Goal: Task Accomplishment & Management: Manage account settings

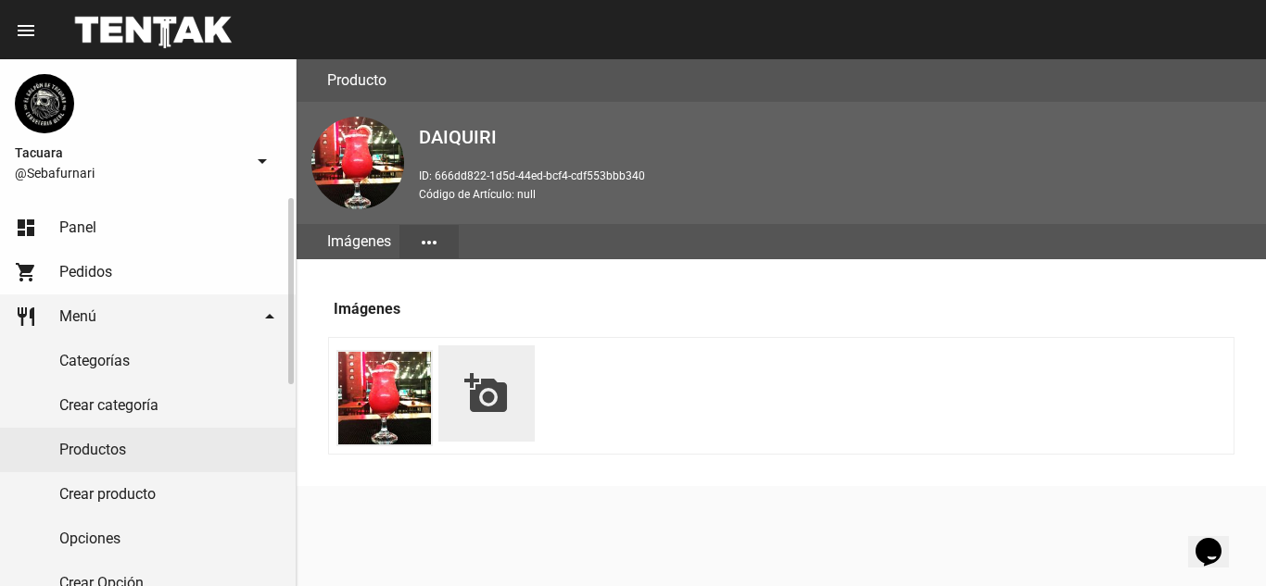
click at [119, 461] on link "Productos" at bounding box center [148, 450] width 296 height 44
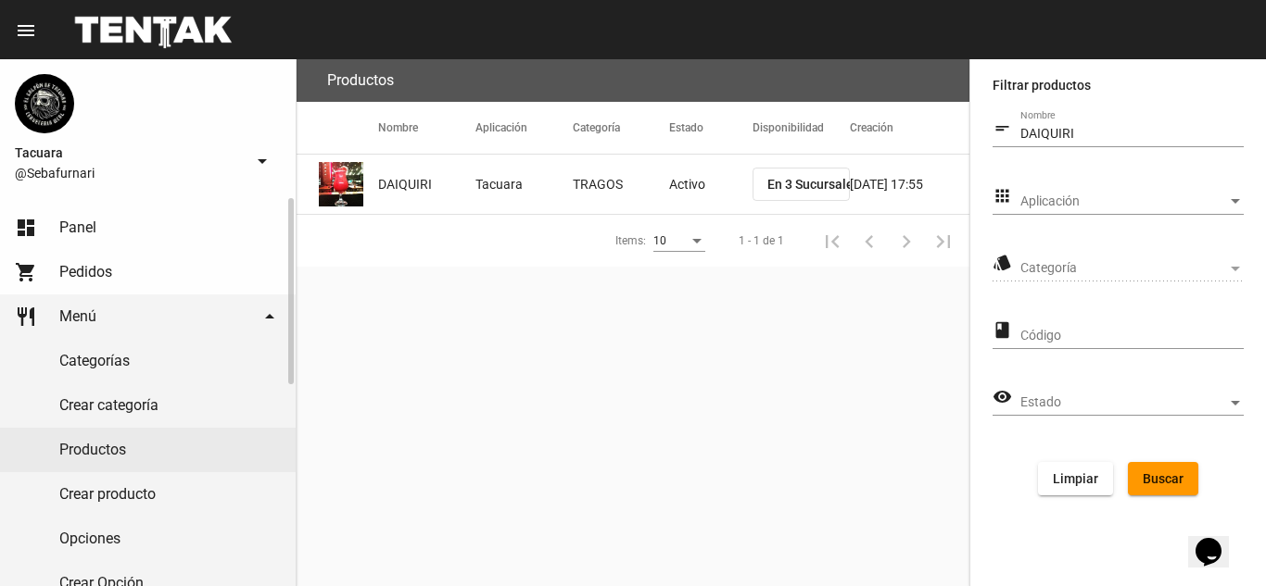
click at [127, 505] on link "Crear producto" at bounding box center [148, 494] width 296 height 44
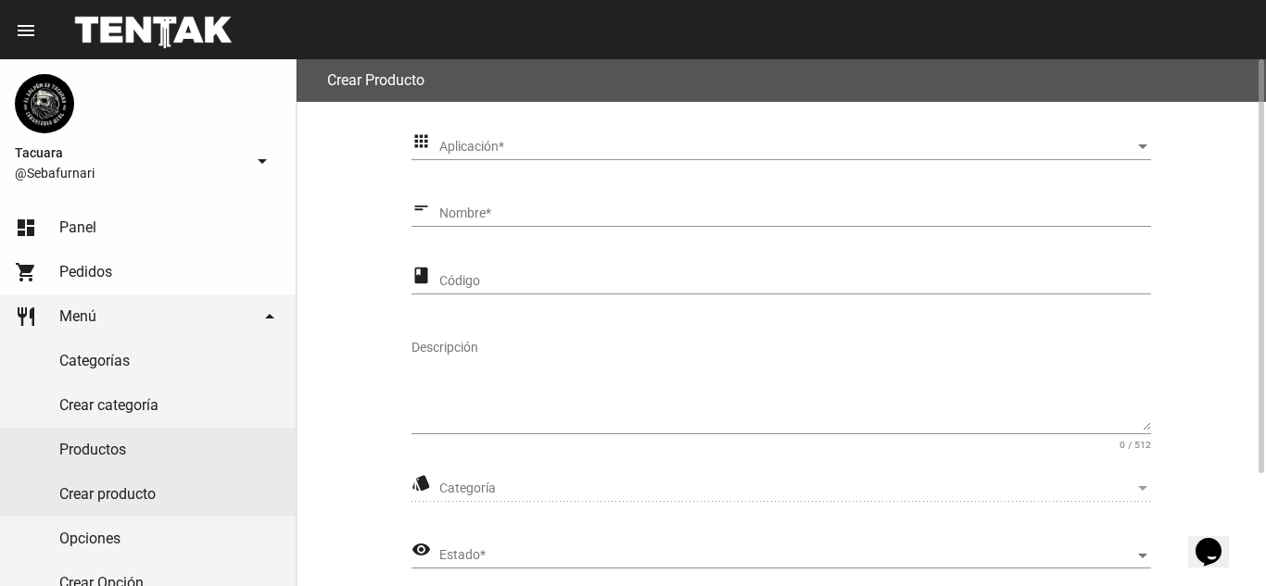
click at [542, 145] on span "Aplicación" at bounding box center [787, 147] width 696 height 15
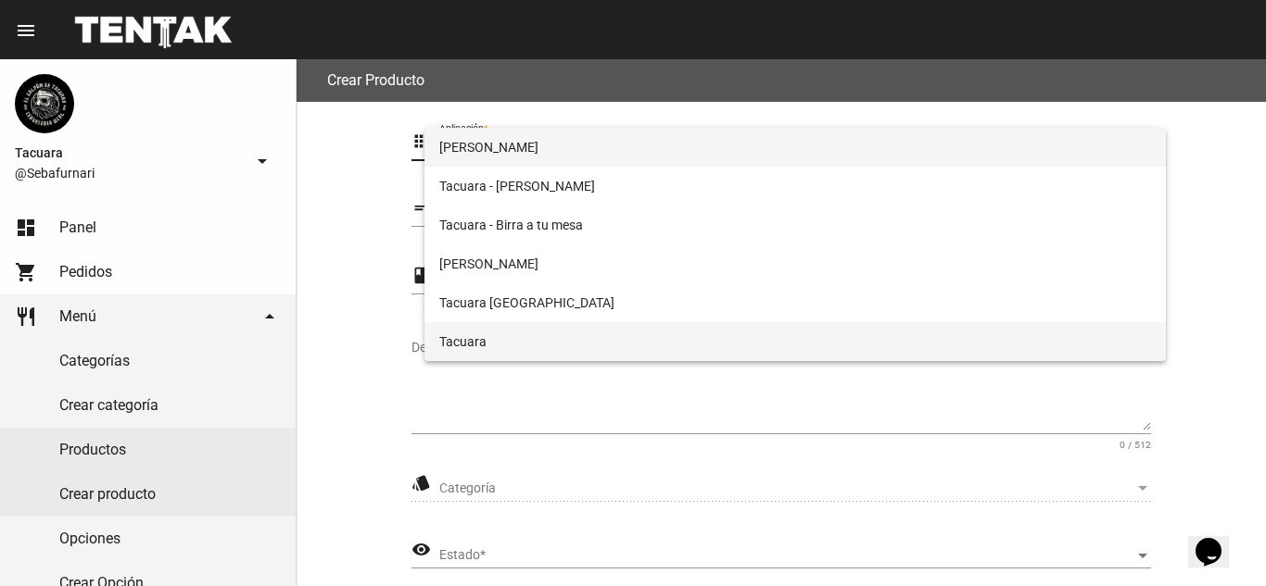
click at [512, 327] on span "Tacuara" at bounding box center [795, 341] width 712 height 39
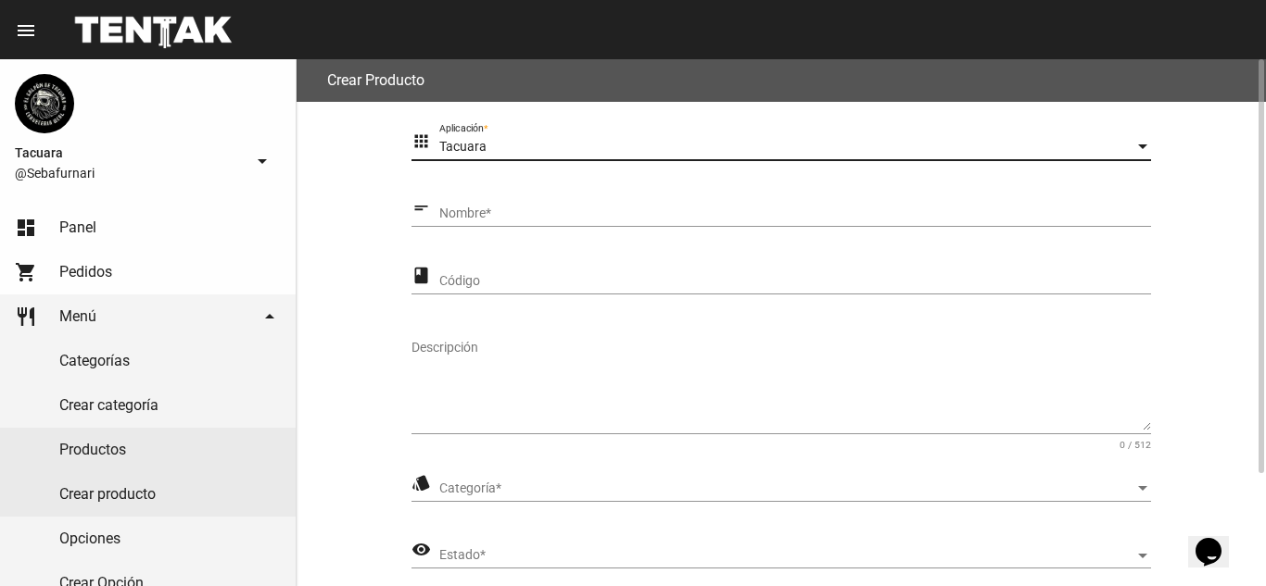
click at [563, 210] on input "Nombre *" at bounding box center [795, 214] width 712 height 15
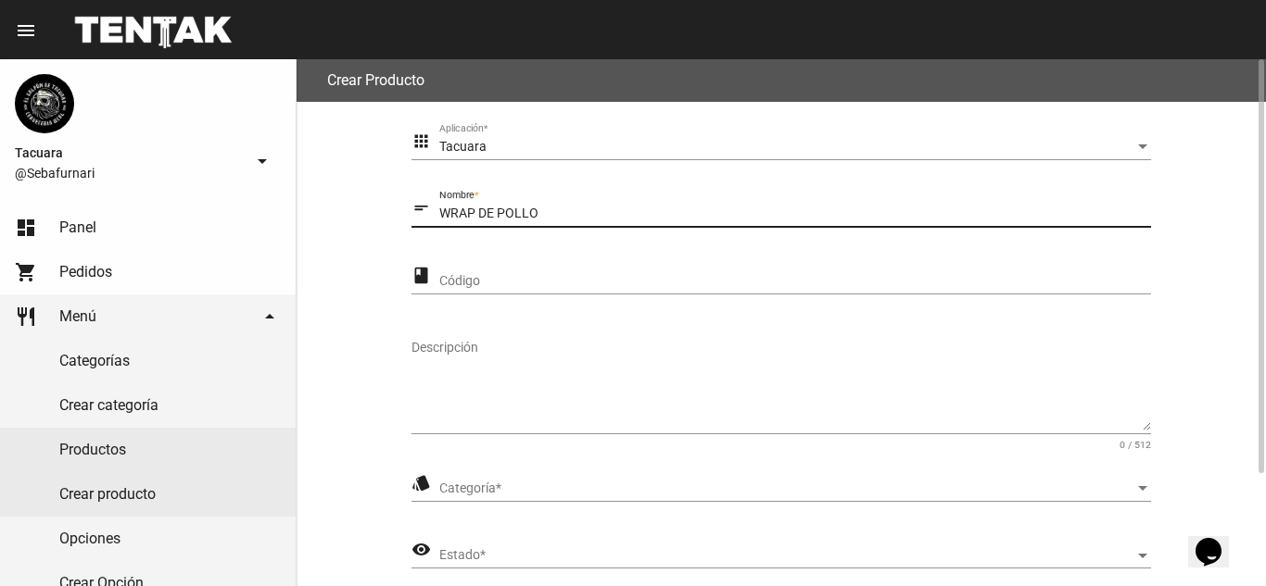
type input "WRAP DE POLLO"
click at [671, 283] on input "Código" at bounding box center [795, 281] width 712 height 15
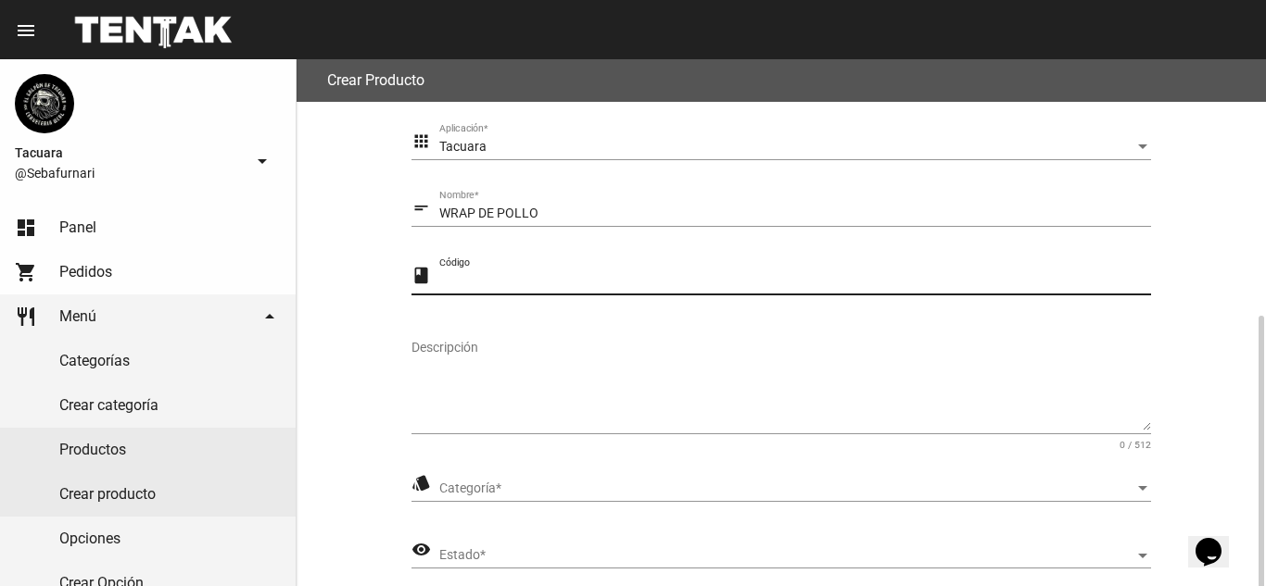
scroll to position [144, 0]
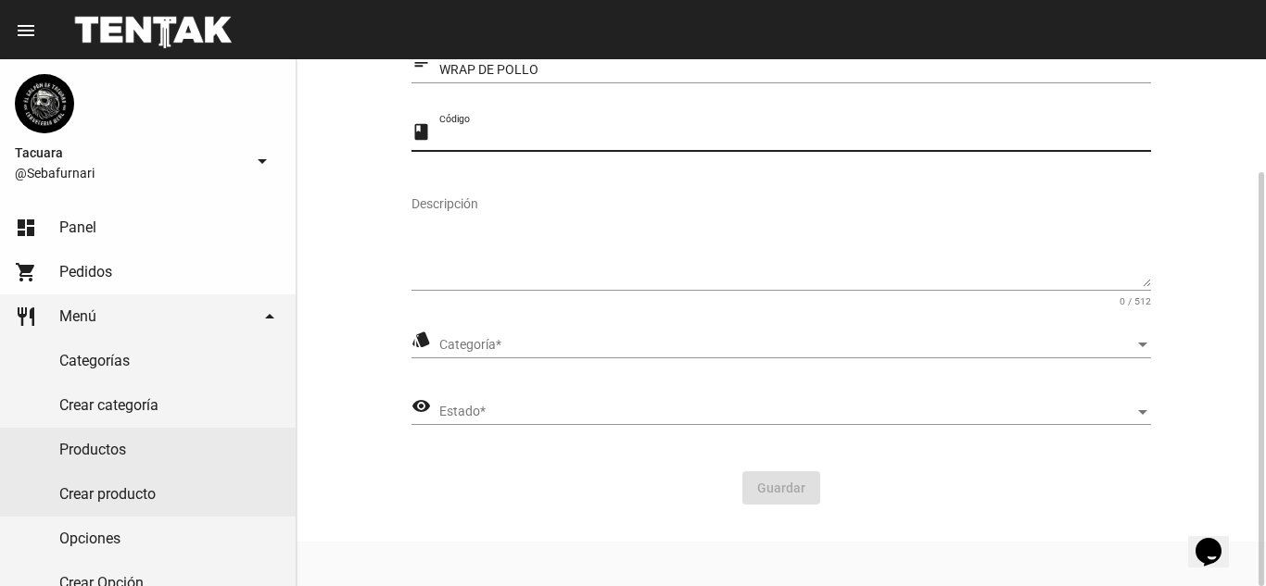
click at [578, 342] on span "Categoría" at bounding box center [787, 345] width 696 height 15
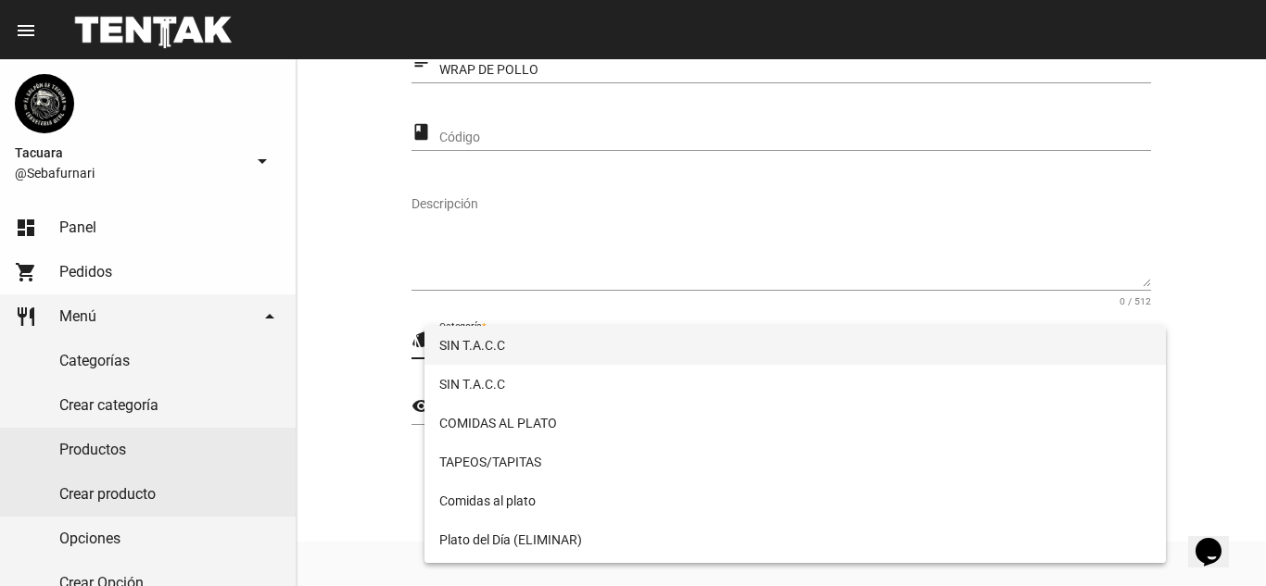
click at [516, 356] on span "SIN T.A.C.C" at bounding box center [795, 345] width 712 height 39
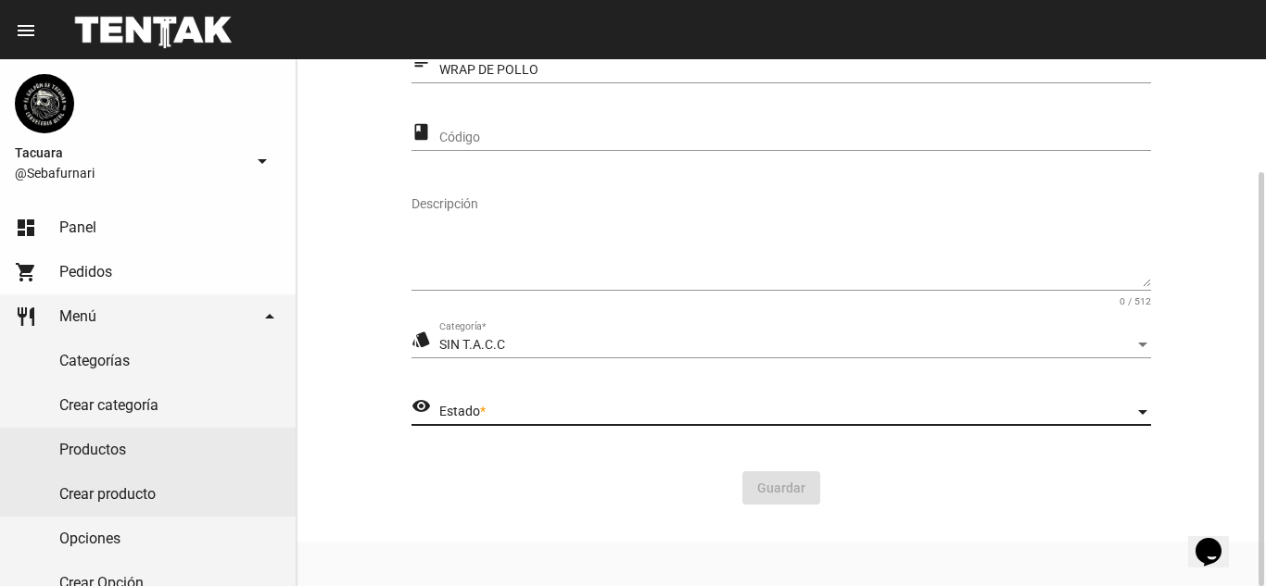
click at [508, 407] on span "Estado" at bounding box center [787, 412] width 696 height 15
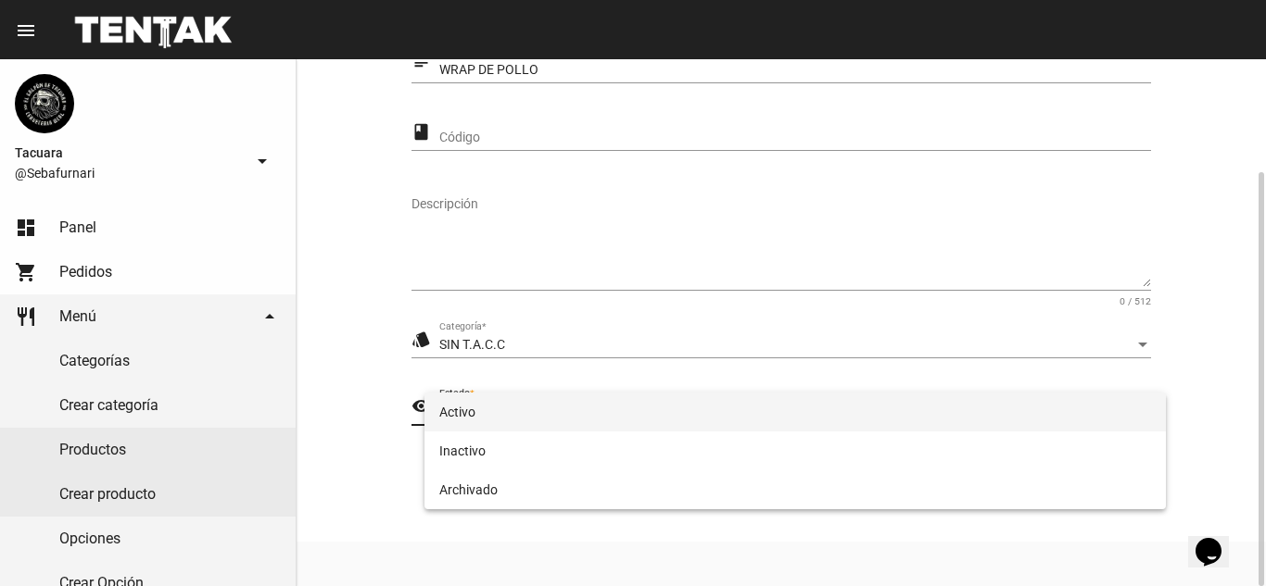
drag, startPoint x: 514, startPoint y: 417, endPoint x: 586, endPoint y: 437, distance: 74.2
click at [515, 416] on span "Activo" at bounding box center [795, 412] width 712 height 39
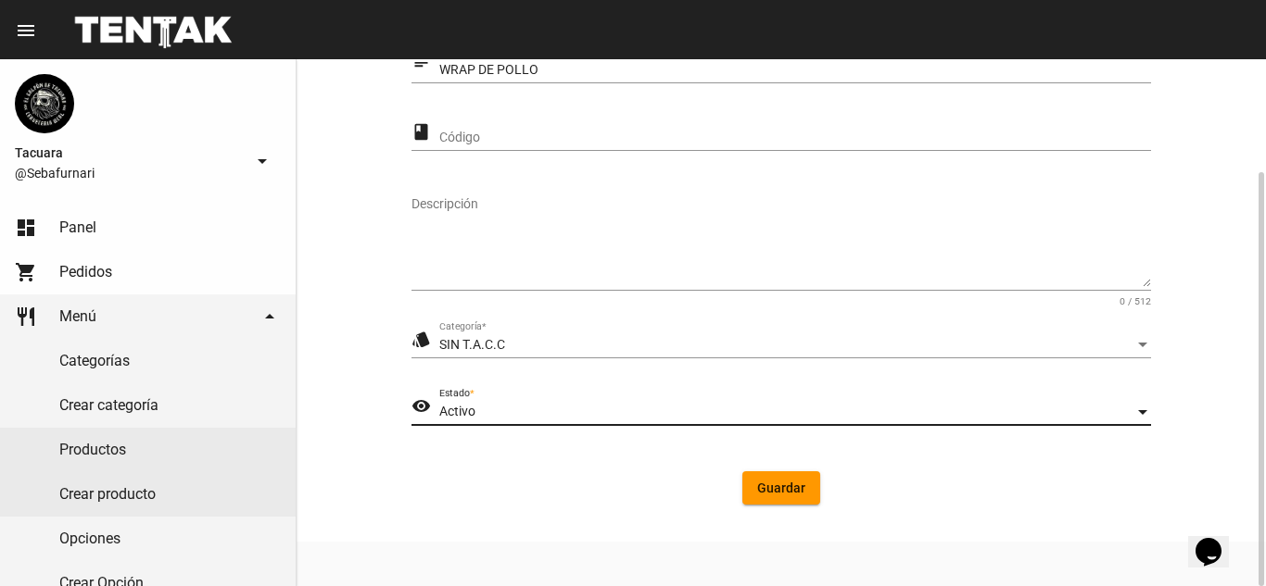
click at [781, 484] on span "Guardar" at bounding box center [781, 488] width 48 height 15
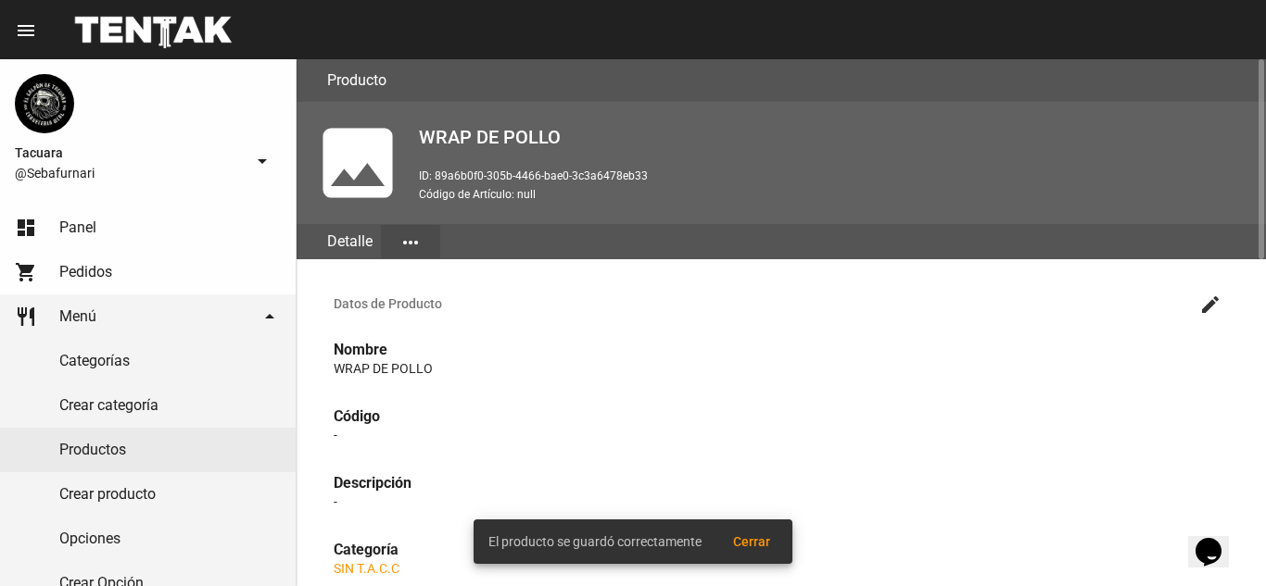
click at [403, 248] on mat-icon "more_horiz" at bounding box center [410, 243] width 22 height 22
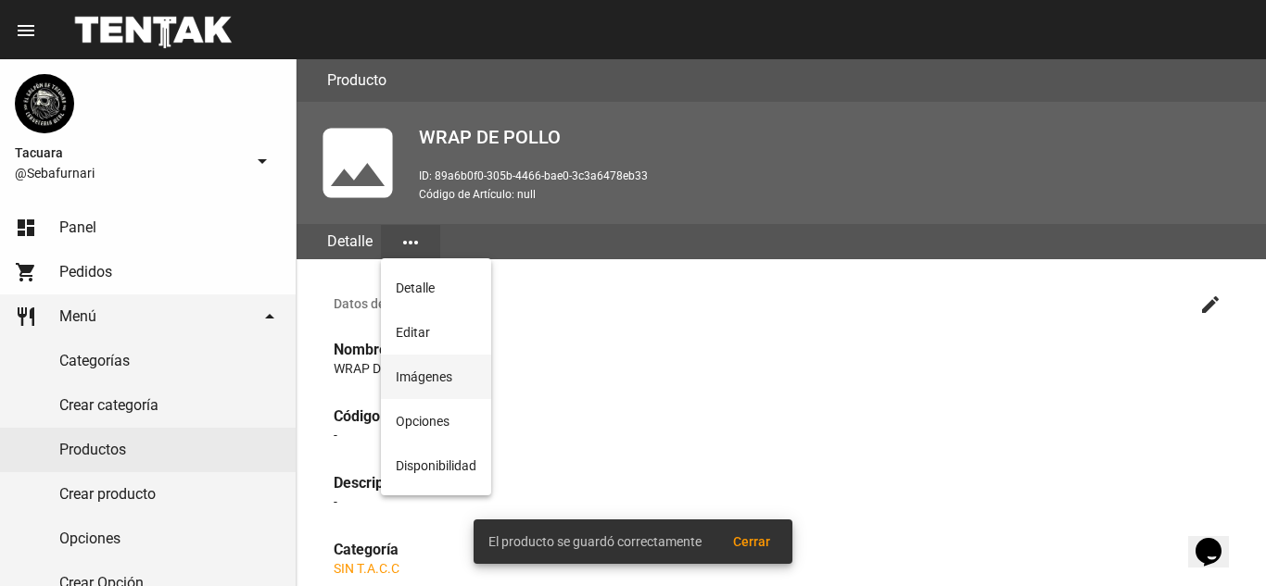
click at [428, 367] on button "Imágenes" at bounding box center [436, 377] width 110 height 44
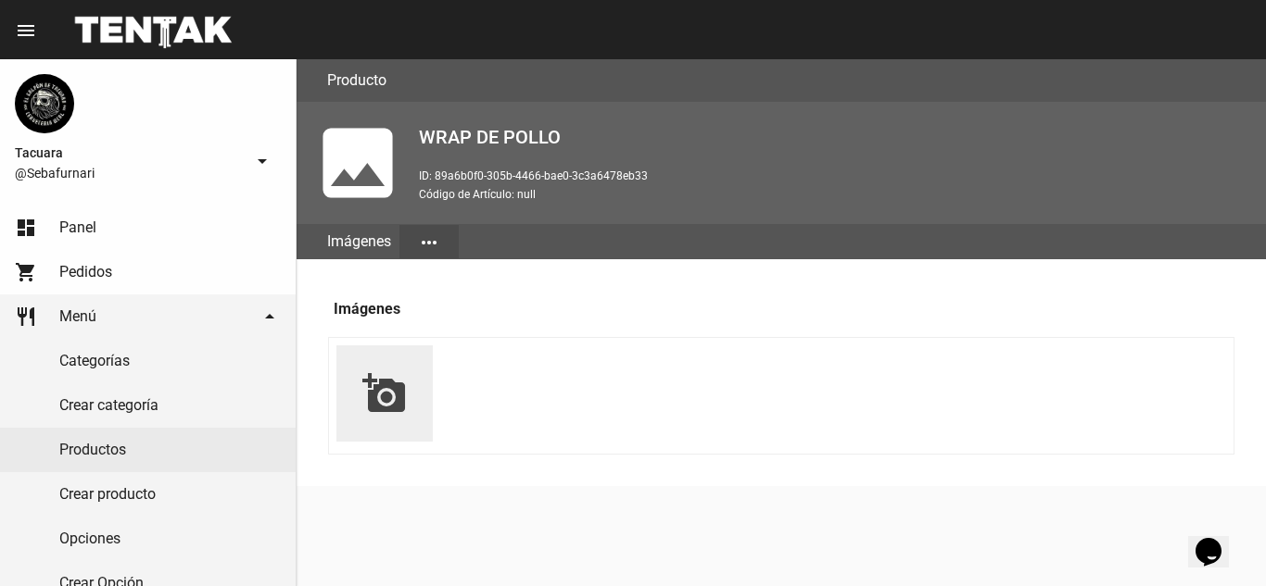
click at [377, 385] on mat-icon "add_a_photo" at bounding box center [384, 394] width 44 height 44
type input "C:\fakepath\Imagen4.jpg"
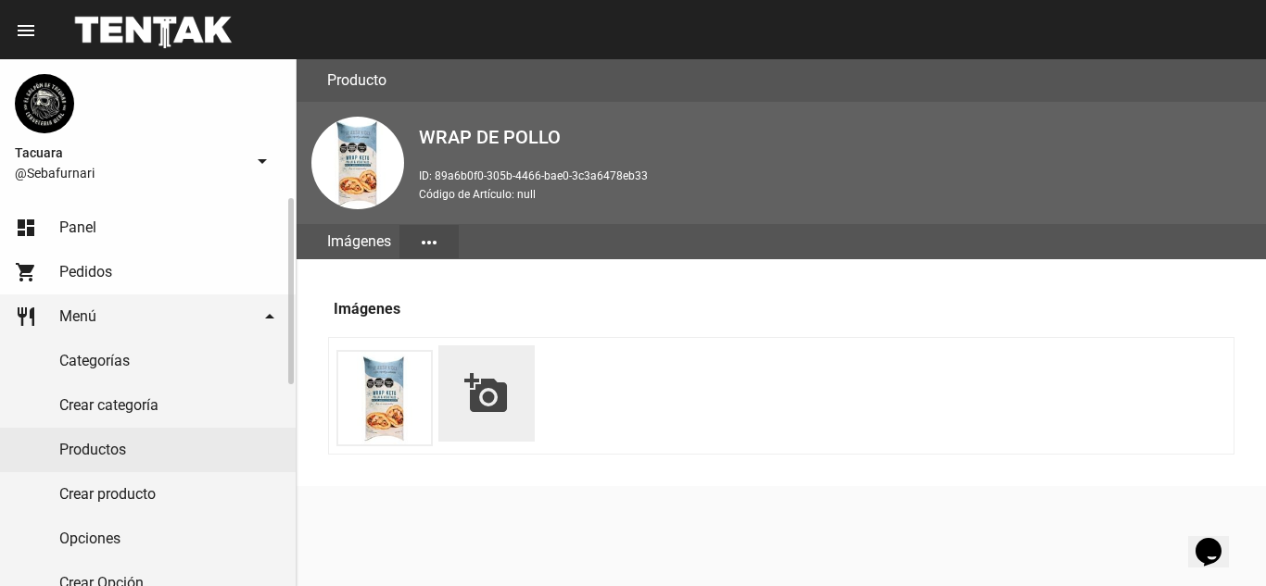
scroll to position [185, 0]
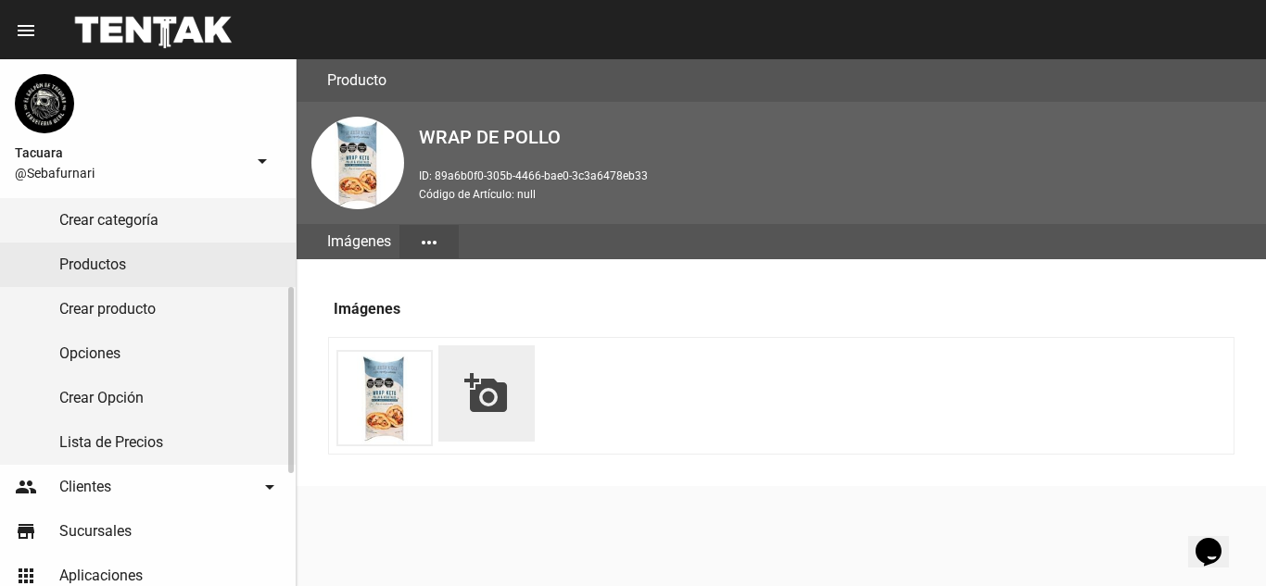
click at [145, 452] on link "Lista de Precios" at bounding box center [148, 443] width 296 height 44
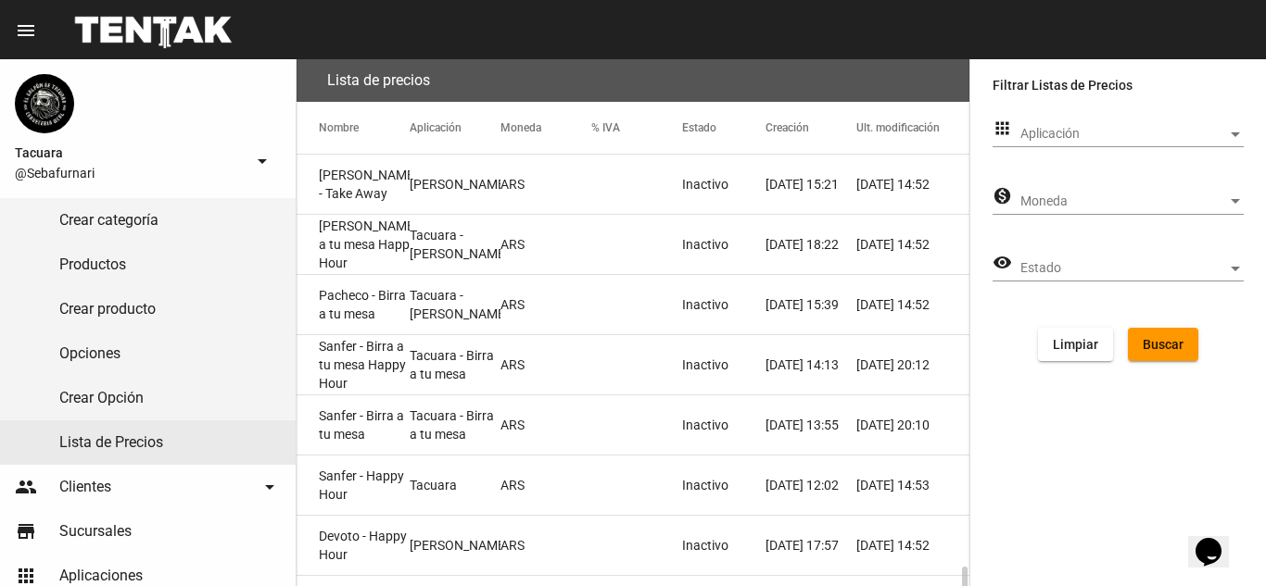
scroll to position [311, 0]
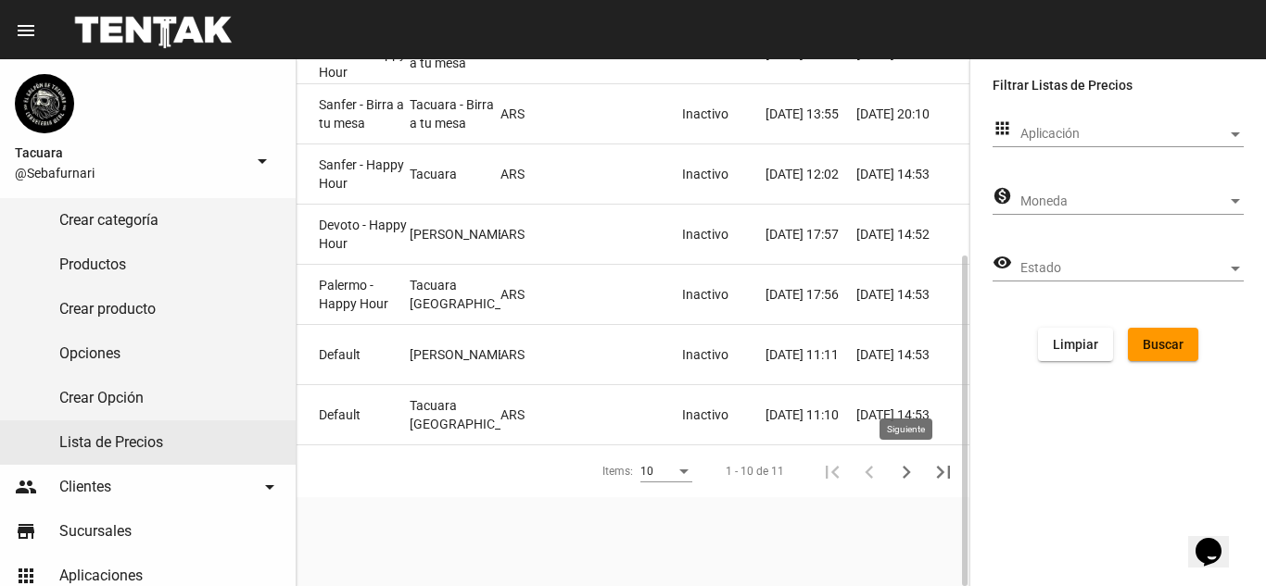
click at [913, 472] on icon "Siguiente" at bounding box center [906, 473] width 26 height 26
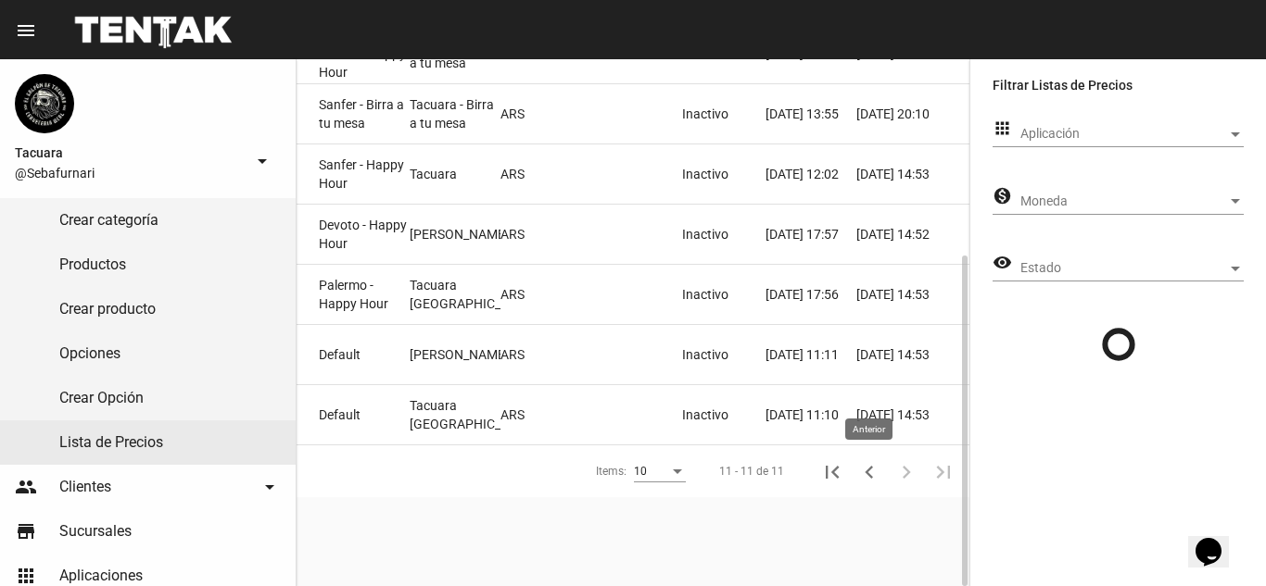
scroll to position [0, 0]
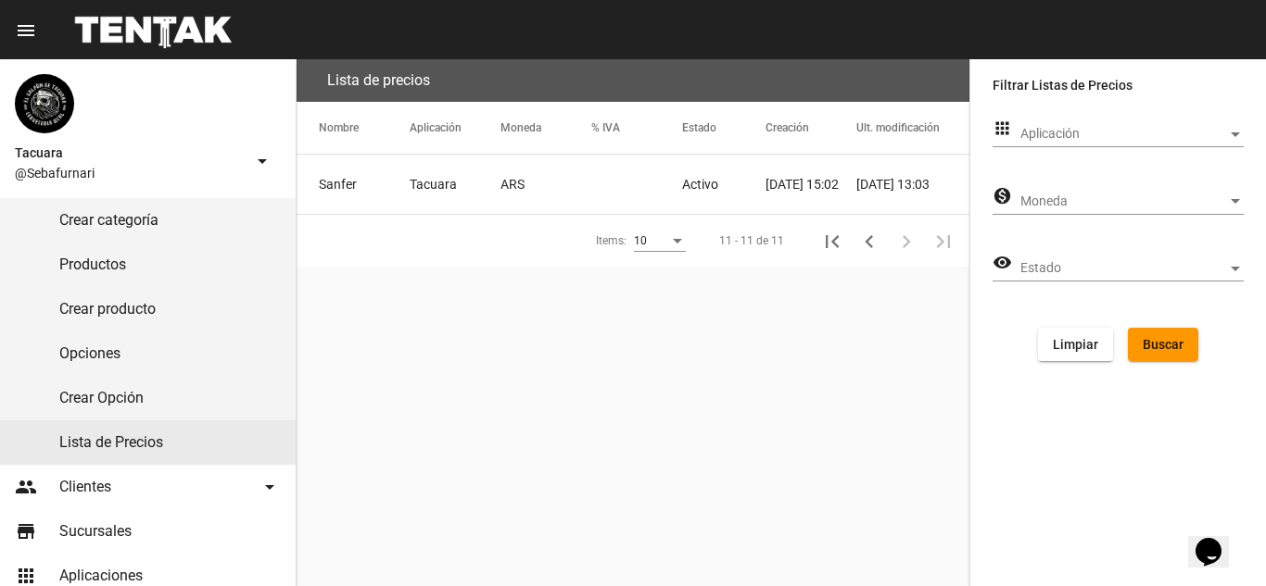
click at [550, 191] on mat-cell "ARS" at bounding box center [545, 184] width 91 height 59
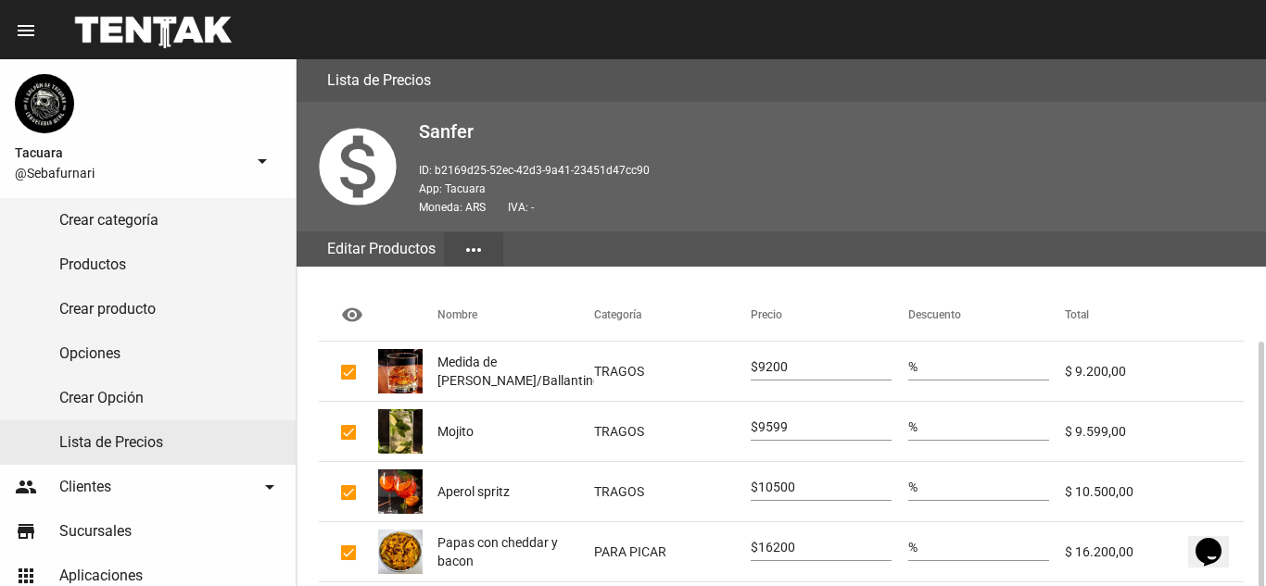
scroll to position [476, 0]
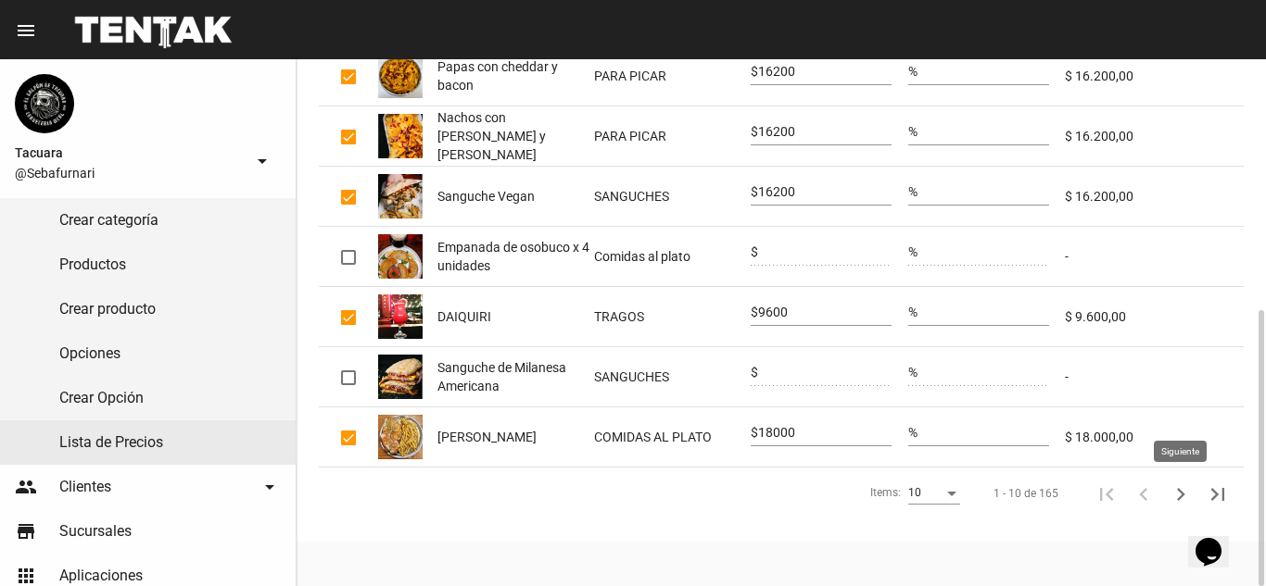
click at [1181, 492] on icon "Siguiente" at bounding box center [1181, 494] width 8 height 13
click at [1182, 489] on icon "Siguiente" at bounding box center [1180, 495] width 26 height 26
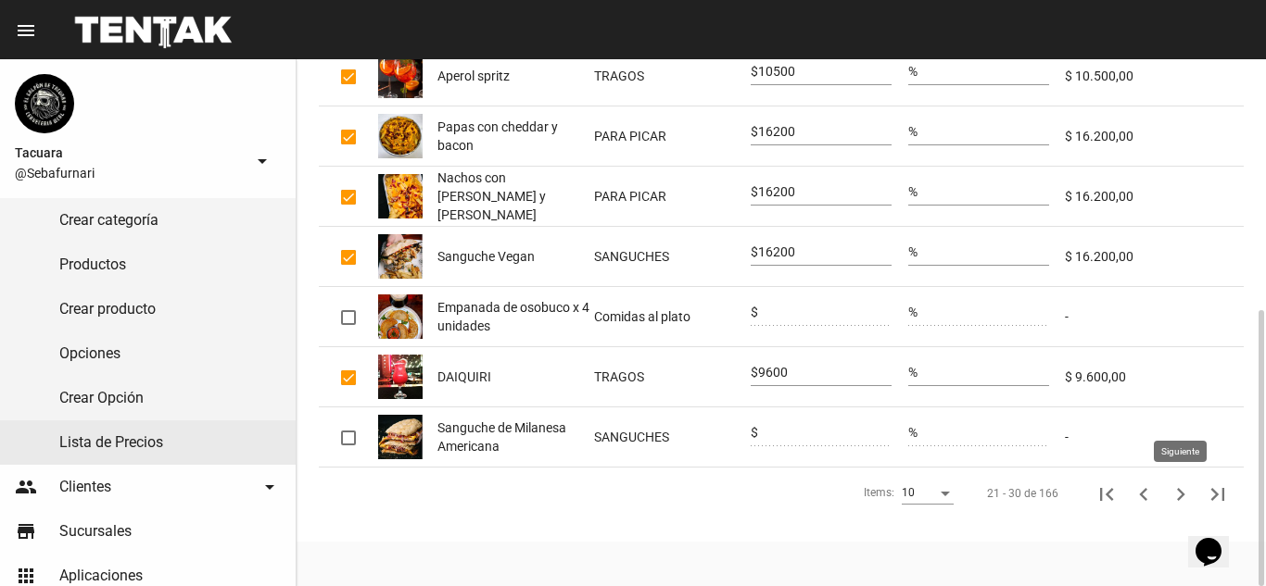
click at [1179, 494] on icon "Siguiente" at bounding box center [1180, 495] width 26 height 26
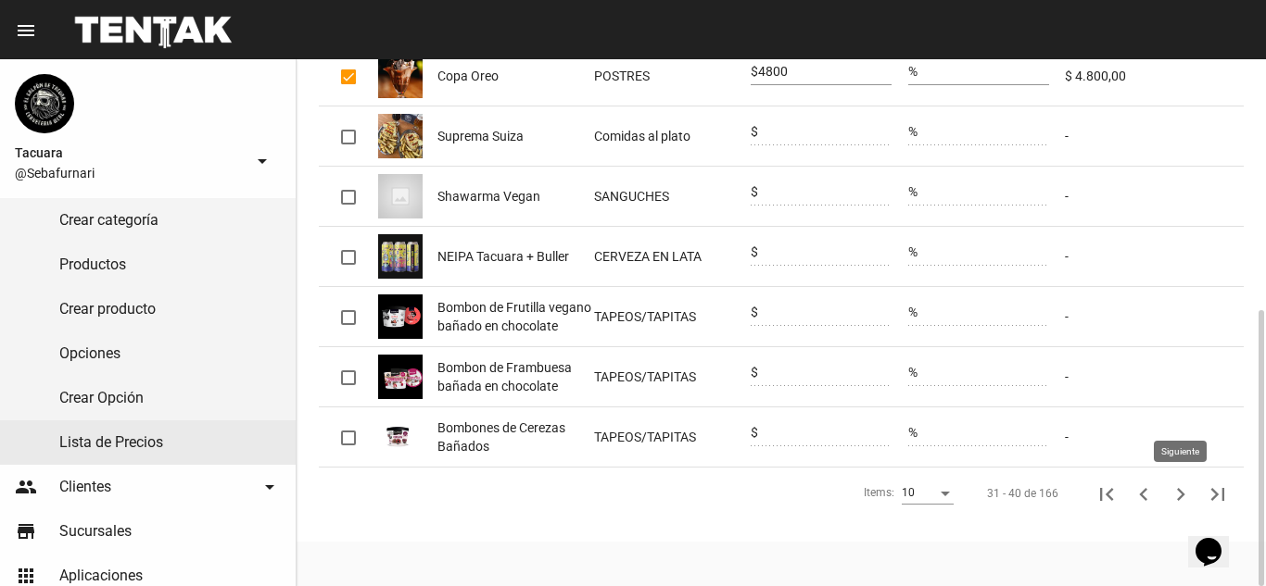
click at [1179, 492] on icon "Siguiente" at bounding box center [1180, 495] width 26 height 26
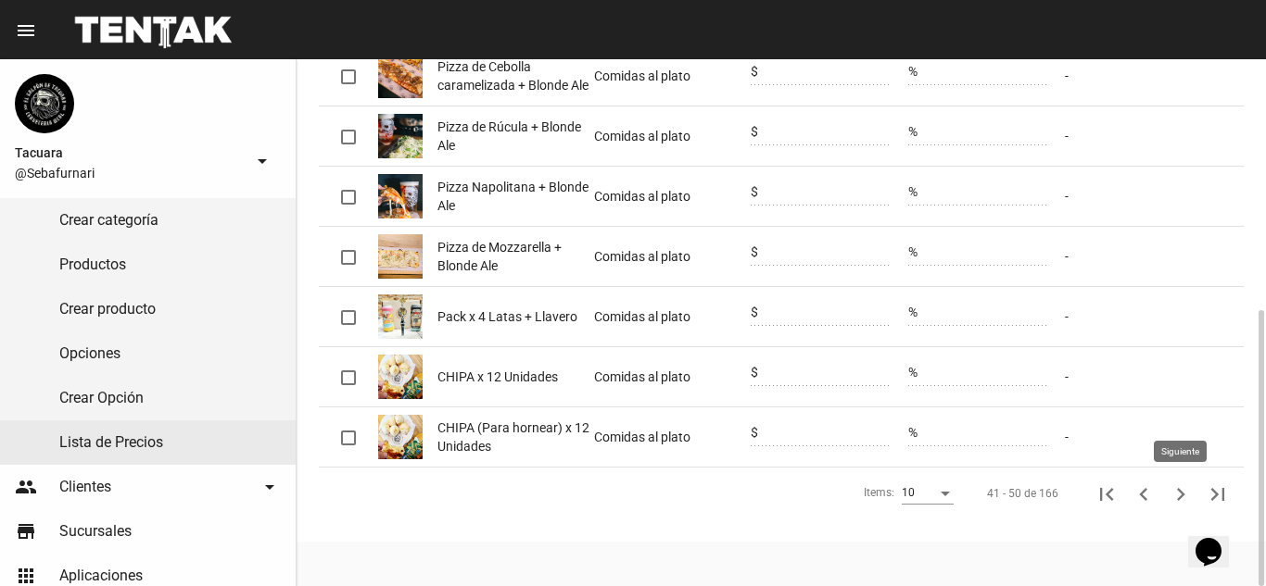
click at [1177, 491] on icon "Siguiente" at bounding box center [1180, 495] width 26 height 26
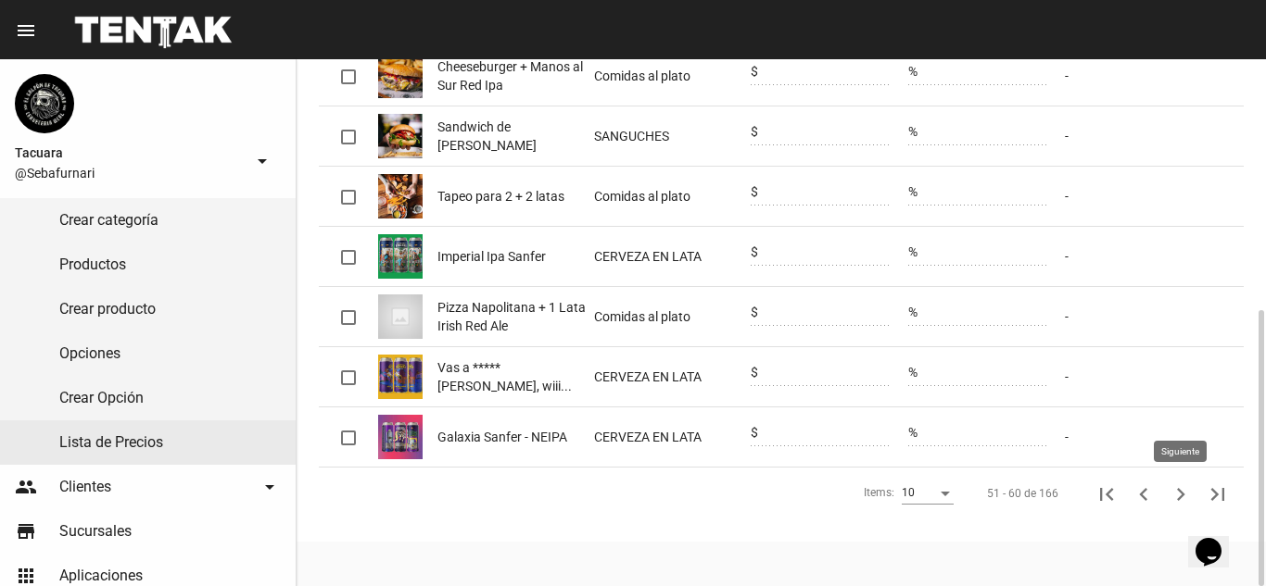
click at [1180, 491] on icon "Siguiente" at bounding box center [1181, 494] width 8 height 13
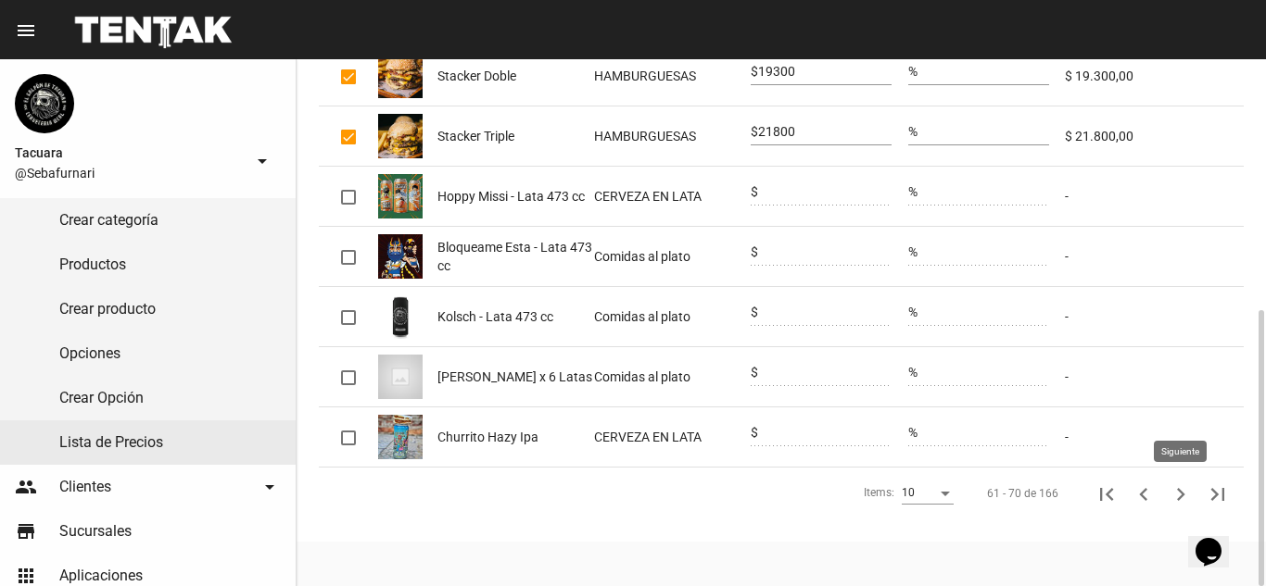
click at [1182, 496] on icon "Siguiente" at bounding box center [1181, 494] width 8 height 13
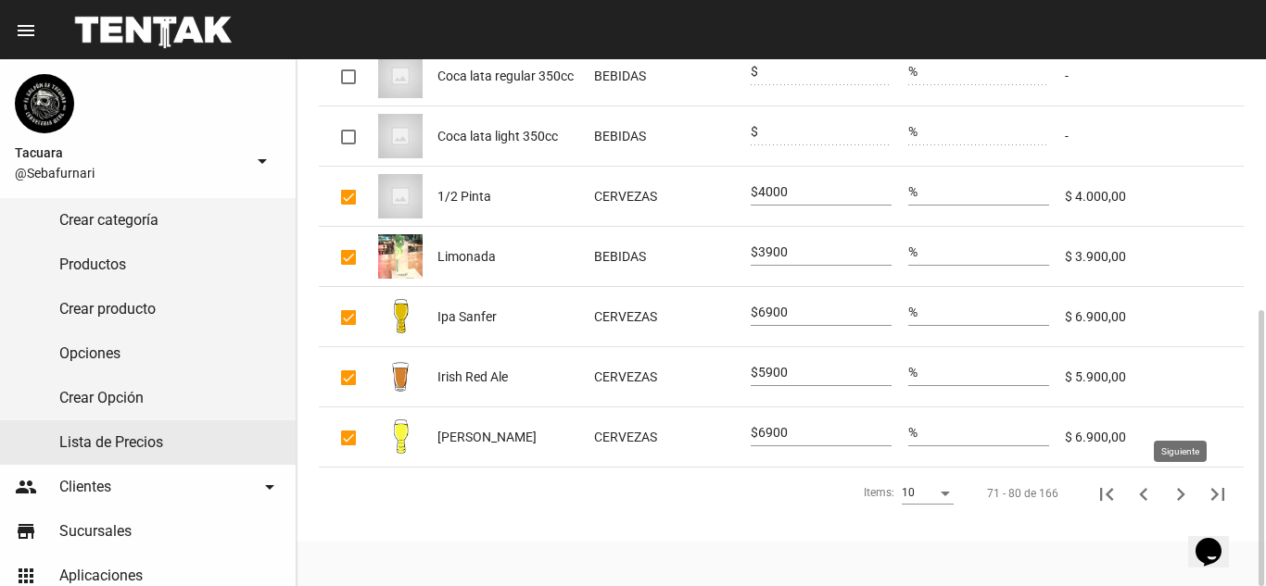
click at [1176, 497] on icon "Siguiente" at bounding box center [1180, 495] width 26 height 26
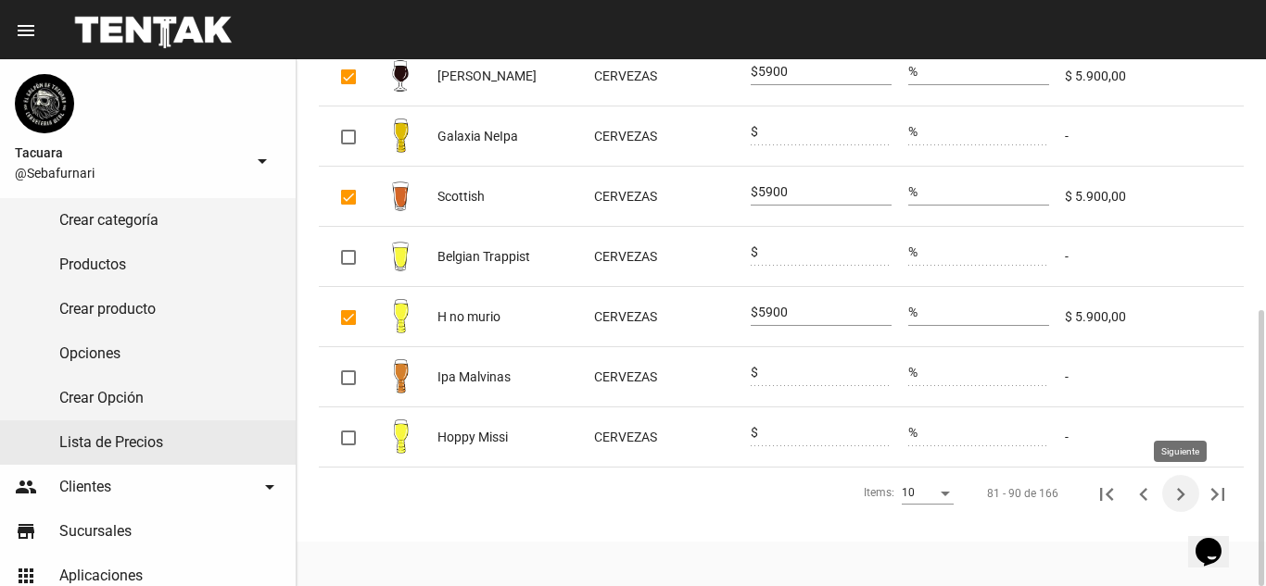
click at [1175, 499] on icon "Siguiente" at bounding box center [1180, 495] width 26 height 26
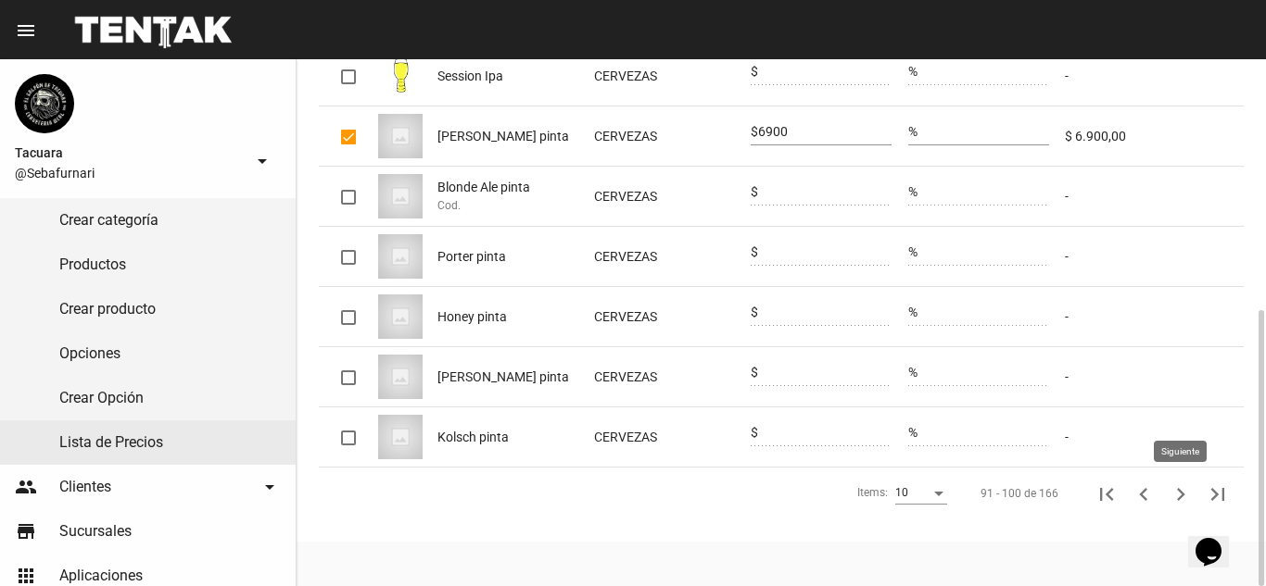
click at [1174, 491] on icon "Siguiente" at bounding box center [1180, 495] width 26 height 26
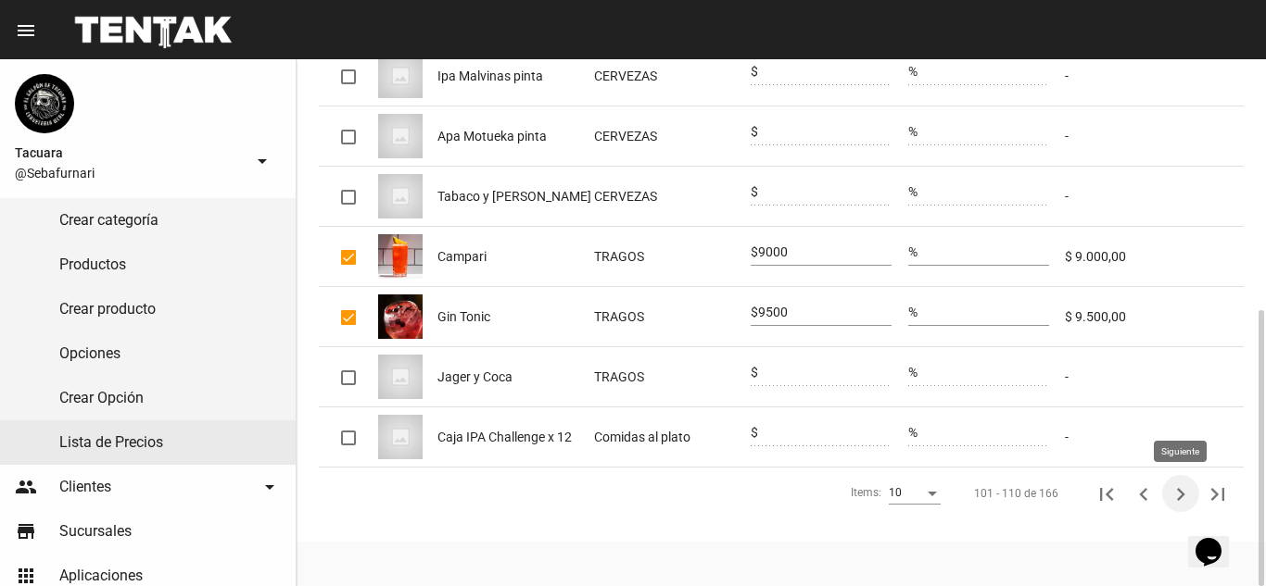
click at [1184, 487] on icon "Siguiente" at bounding box center [1180, 495] width 26 height 26
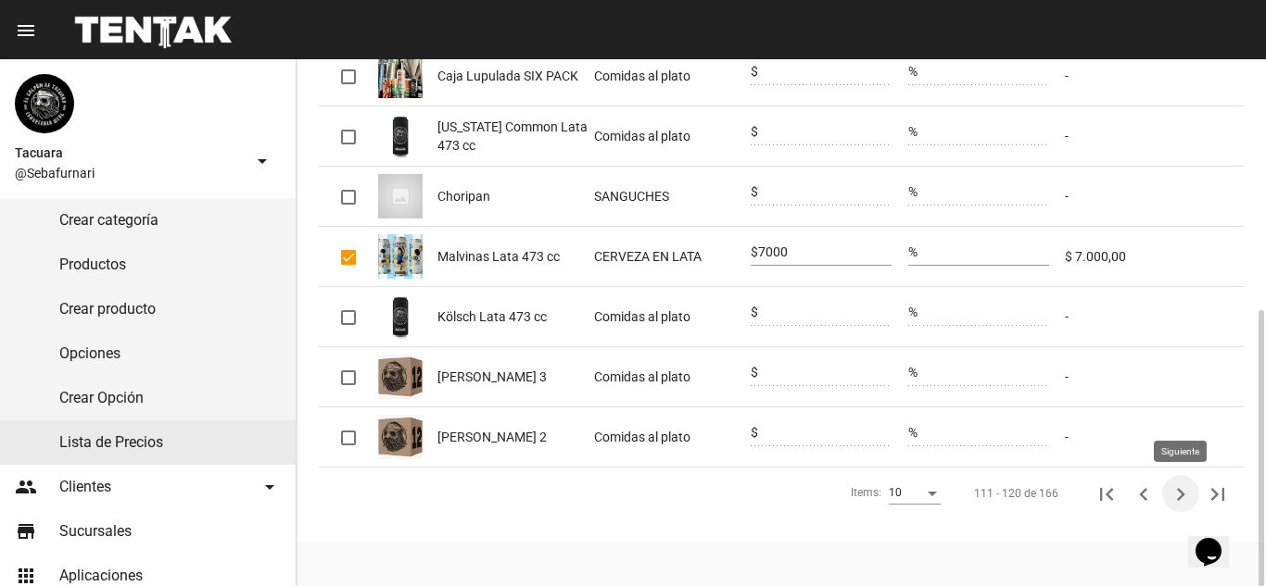
click at [1171, 488] on icon "Siguiente" at bounding box center [1180, 495] width 26 height 26
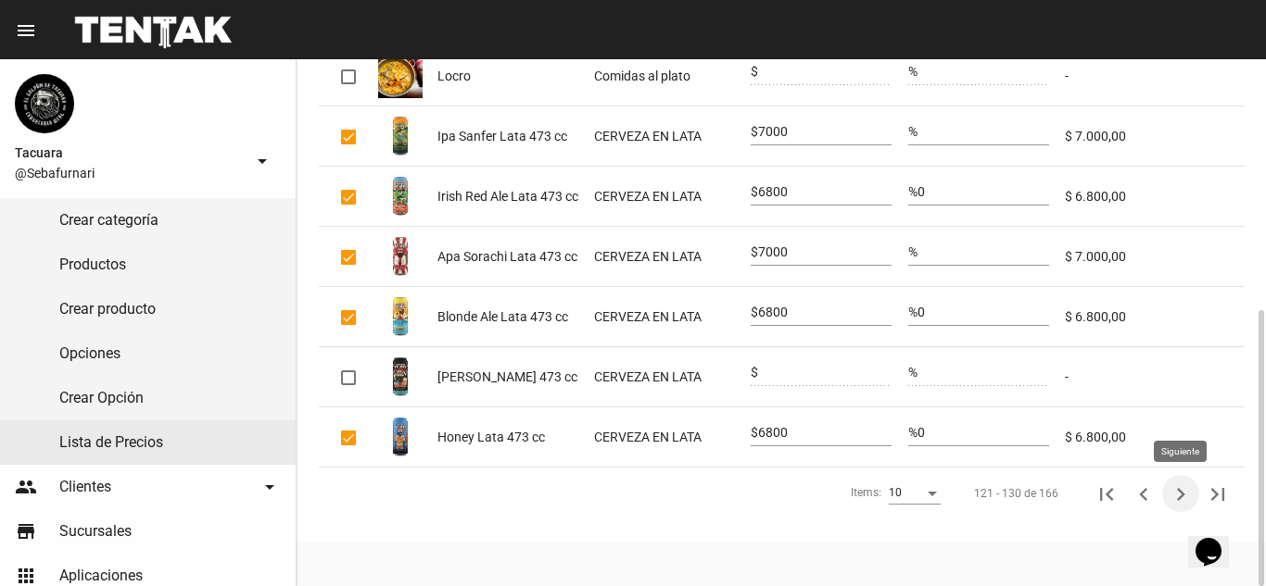
click at [1173, 486] on icon "Siguiente" at bounding box center [1180, 495] width 26 height 26
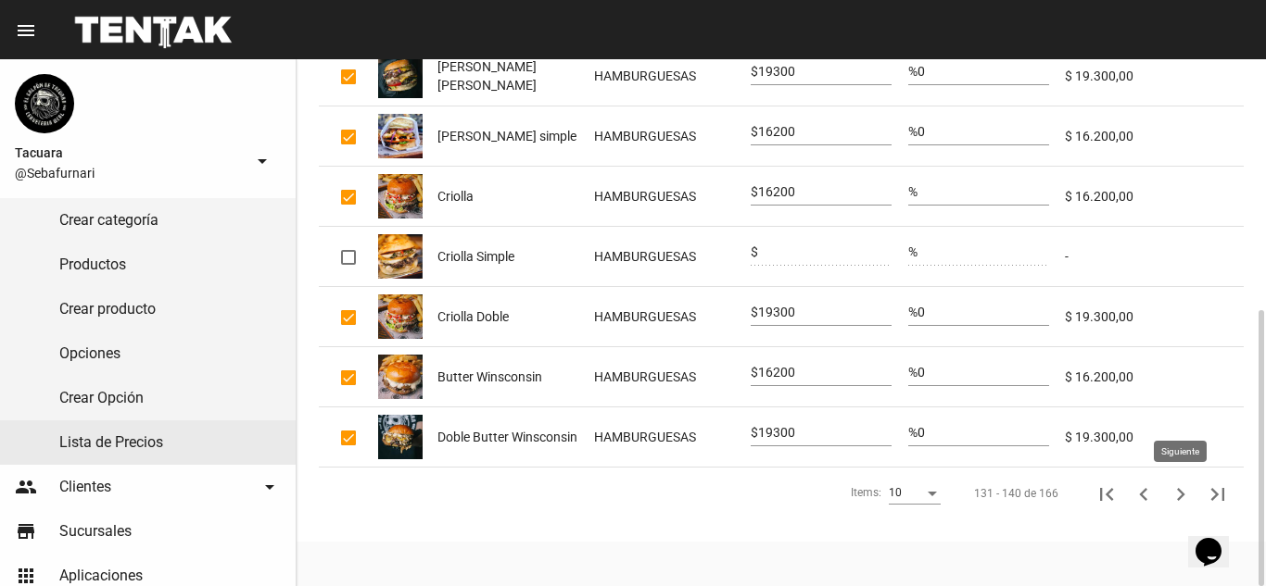
click at [1177, 492] on icon "Siguiente" at bounding box center [1180, 495] width 26 height 26
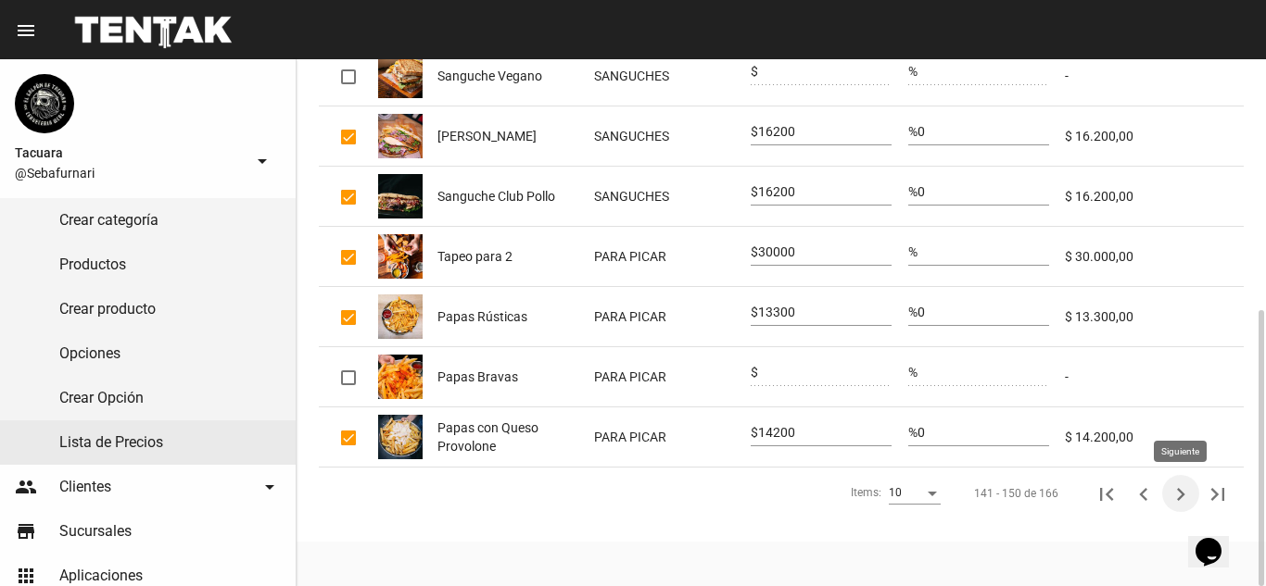
click at [1183, 492] on icon "Siguiente" at bounding box center [1180, 495] width 26 height 26
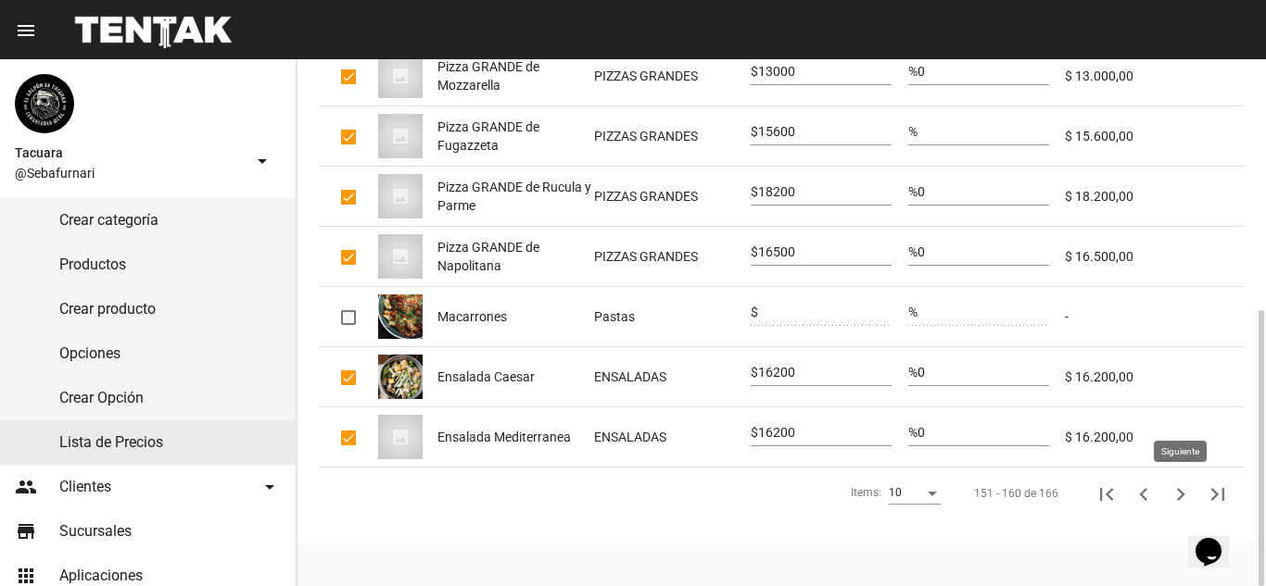
click at [1178, 494] on icon "Siguiente" at bounding box center [1180, 495] width 26 height 26
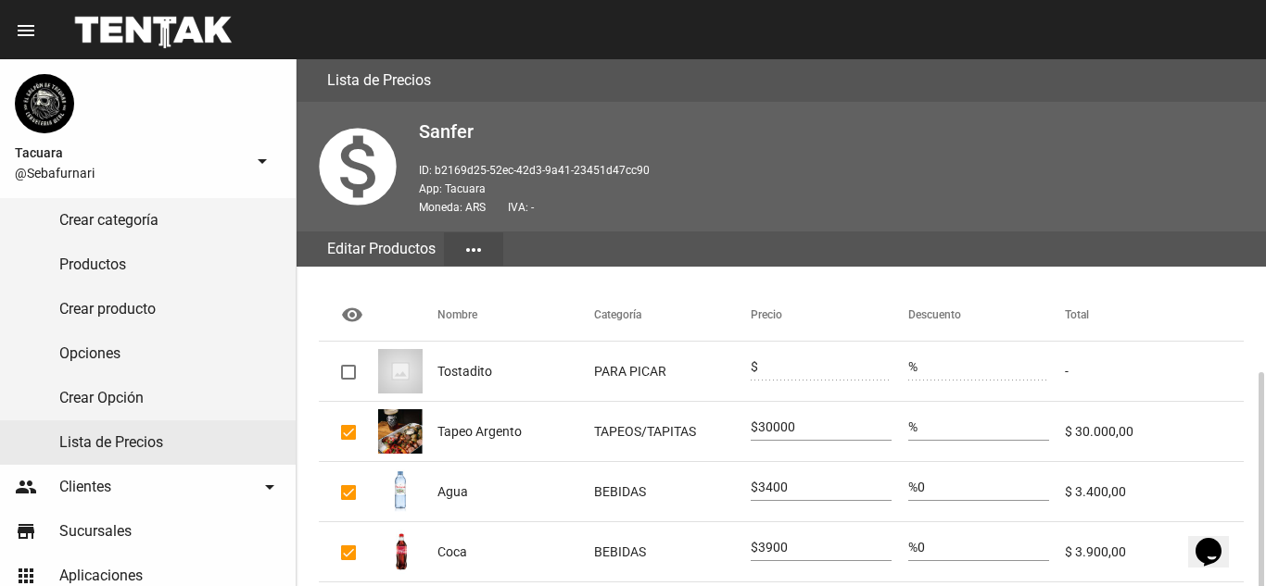
scroll to position [235, 0]
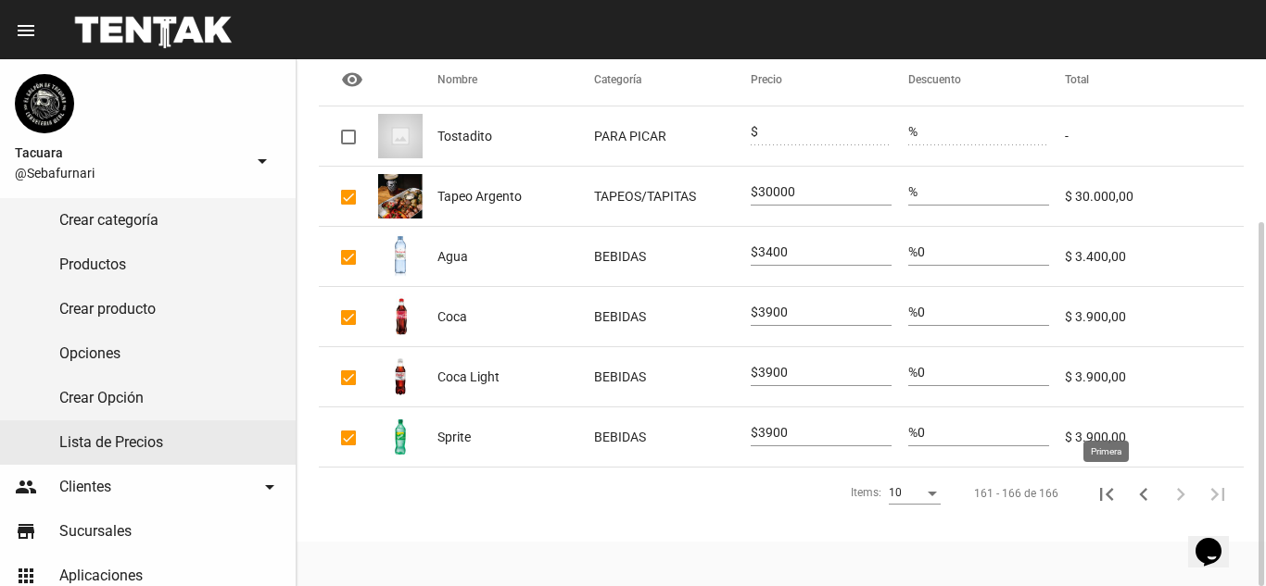
click at [1109, 492] on icon "Primera" at bounding box center [1106, 494] width 13 height 13
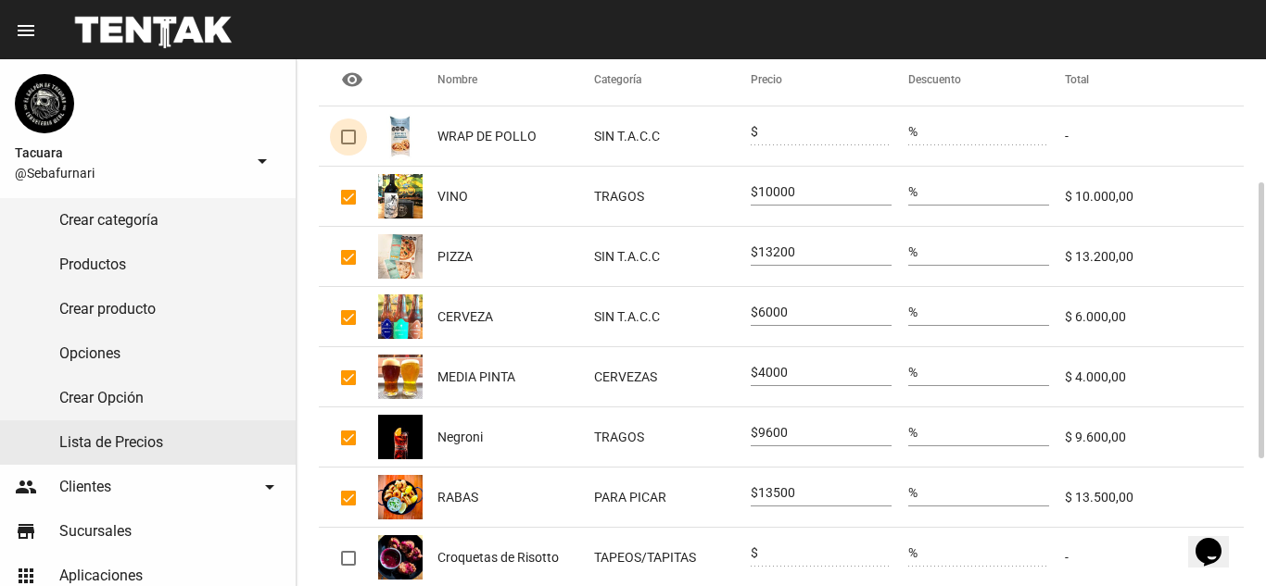
click at [355, 133] on div at bounding box center [348, 137] width 15 height 15
click at [348, 145] on input "checkbox" at bounding box center [347, 145] width 1 height 1
checkbox input "true"
click at [823, 130] on input "0" at bounding box center [824, 132] width 133 height 15
type input "13200"
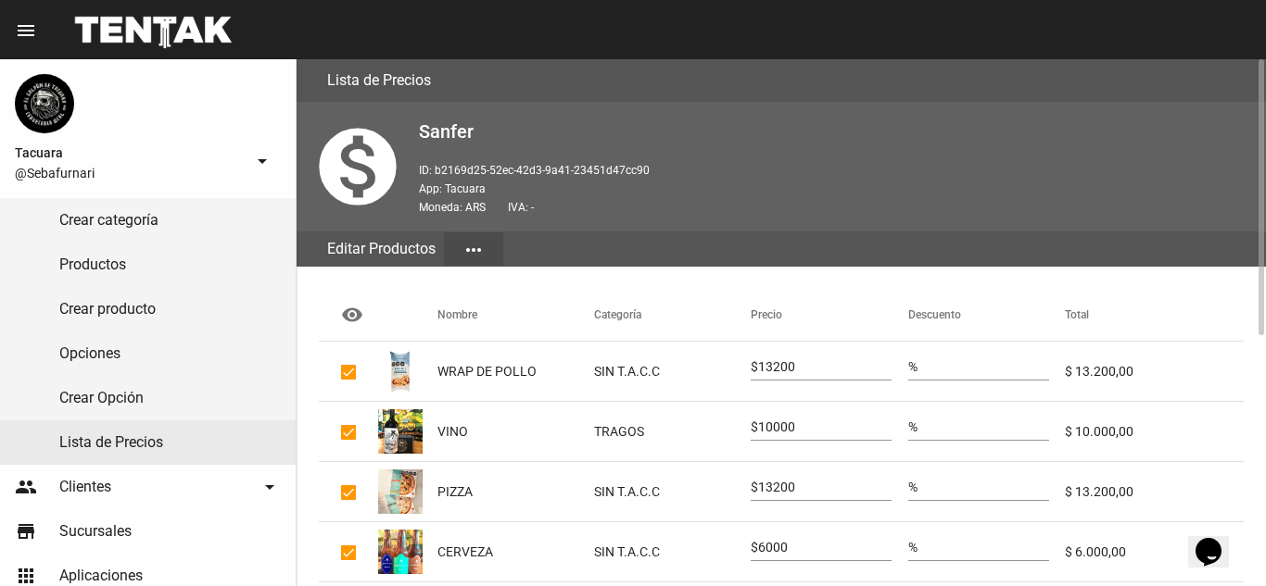
scroll to position [476, 0]
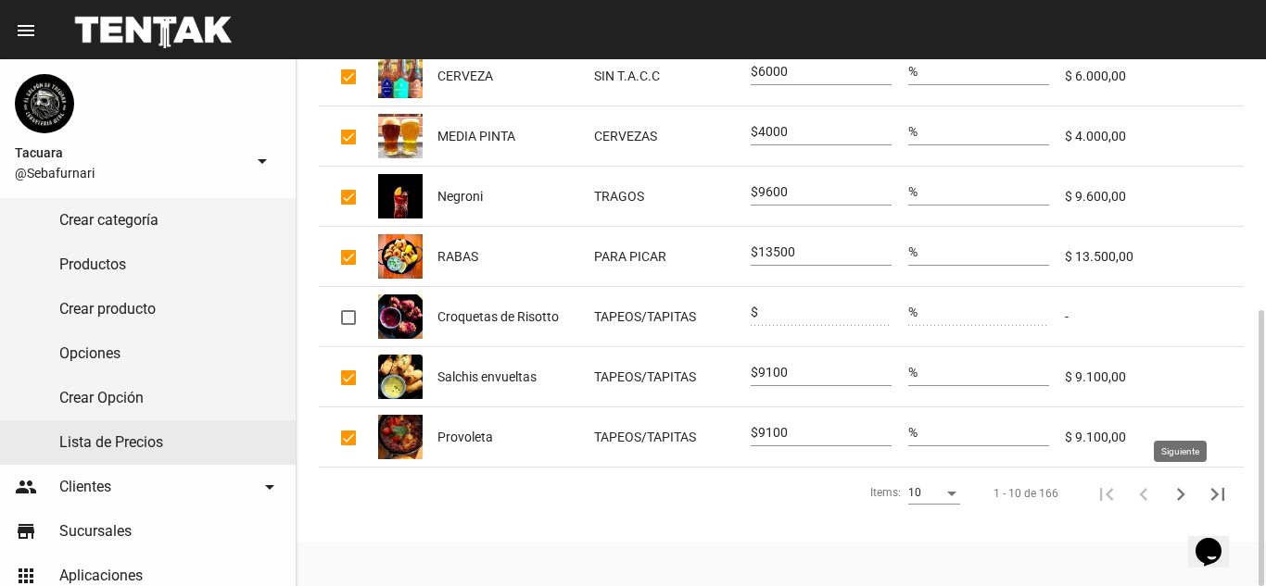
click at [1191, 494] on icon "Siguiente" at bounding box center [1180, 495] width 26 height 26
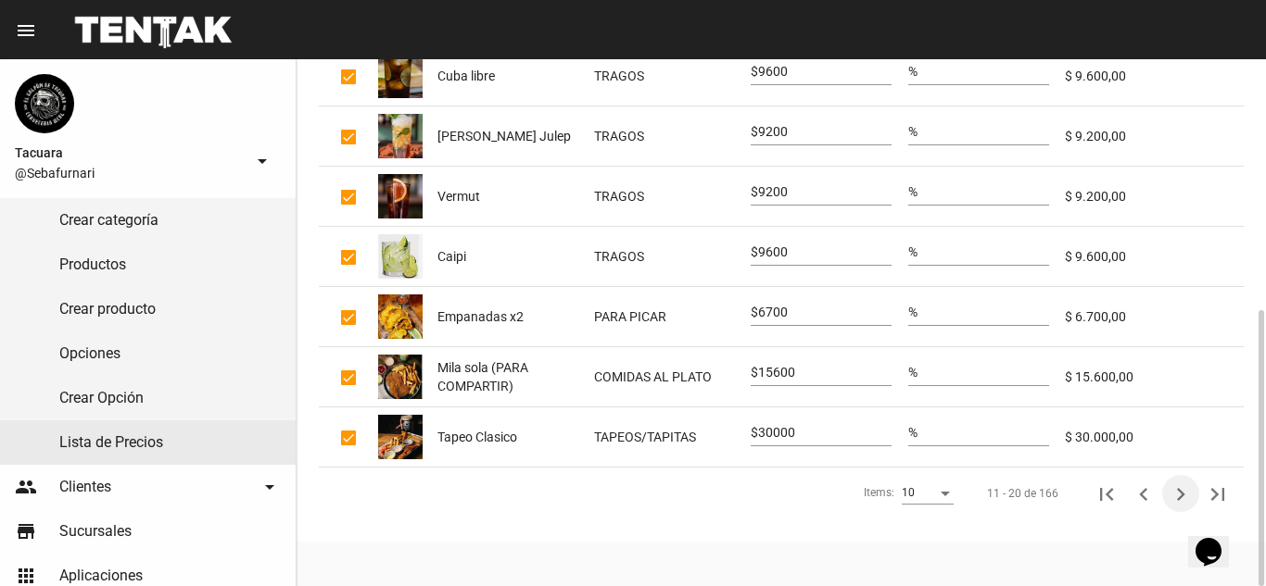
click at [1191, 494] on icon "Siguiente" at bounding box center [1180, 495] width 26 height 26
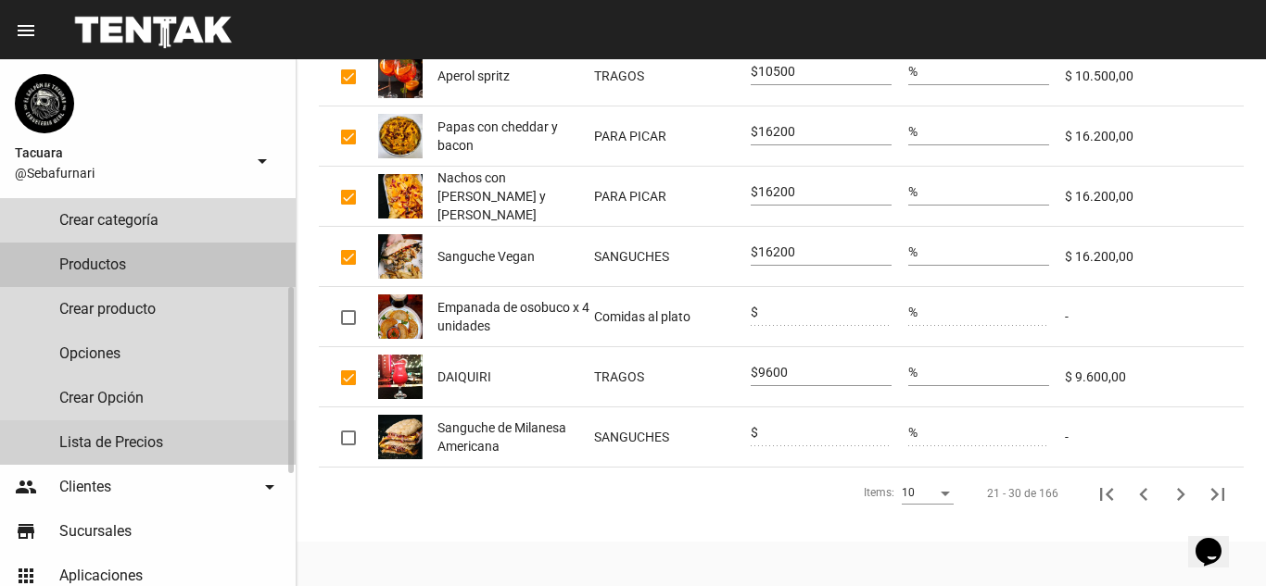
click at [124, 273] on link "Productos" at bounding box center [148, 265] width 296 height 44
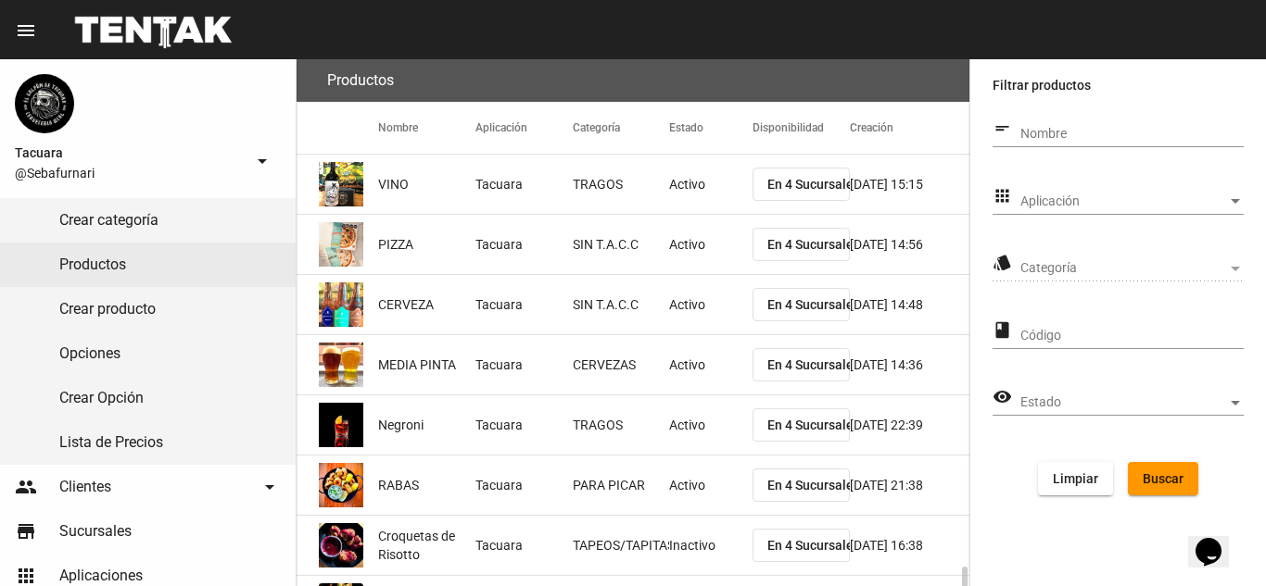
scroll to position [311, 0]
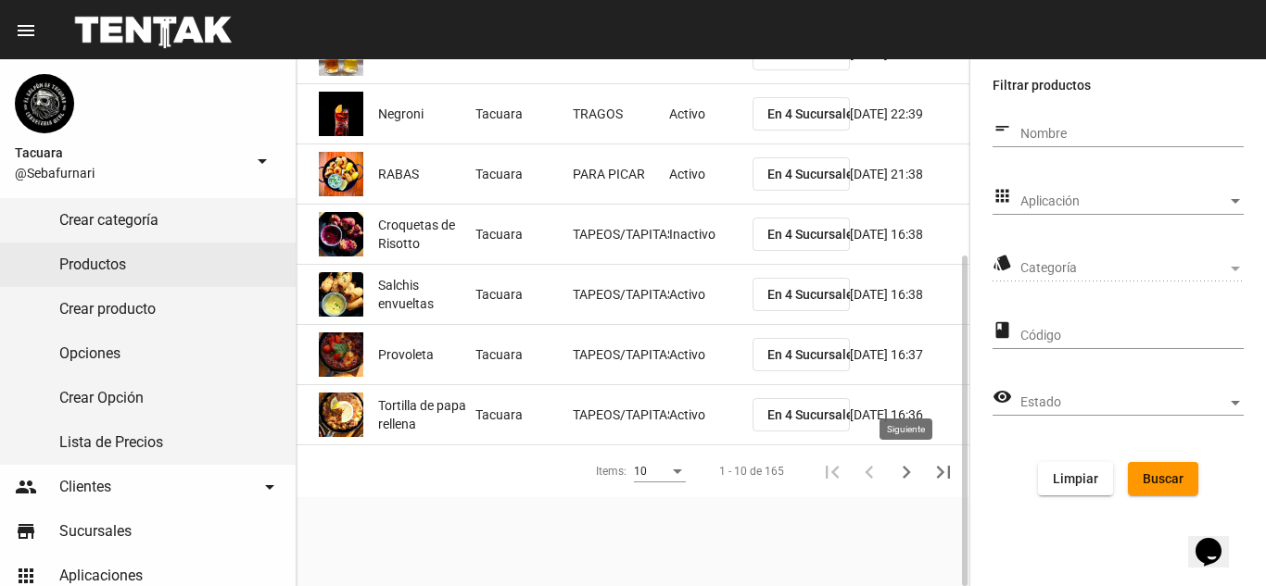
click at [901, 476] on icon "Siguiente" at bounding box center [906, 473] width 26 height 26
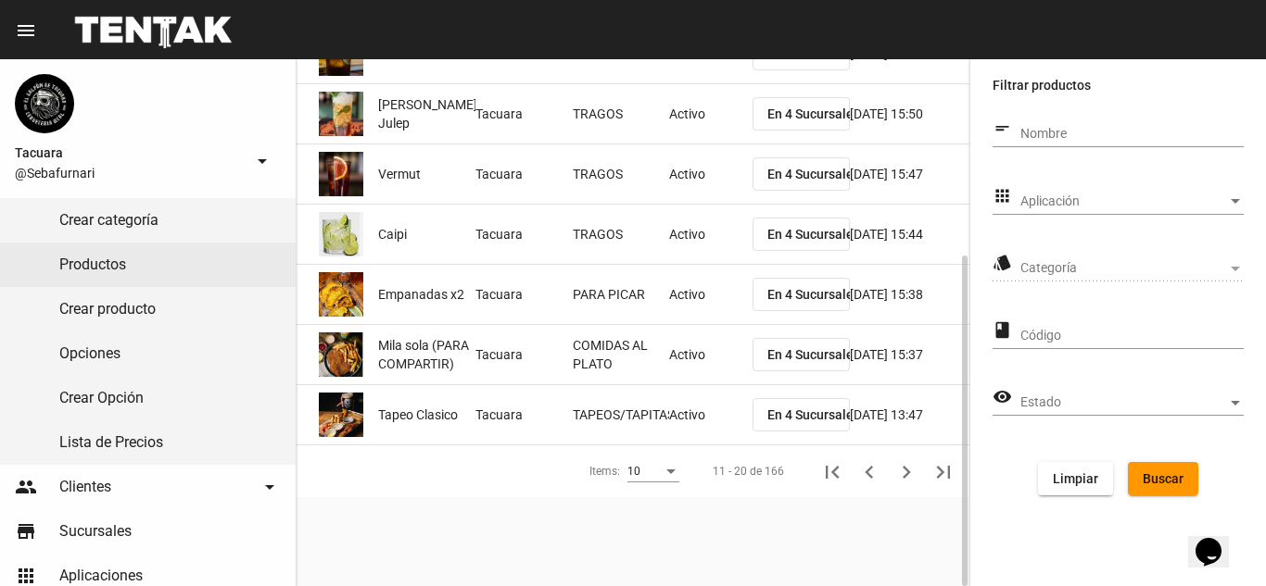
click at [901, 476] on icon "Siguiente" at bounding box center [906, 473] width 26 height 26
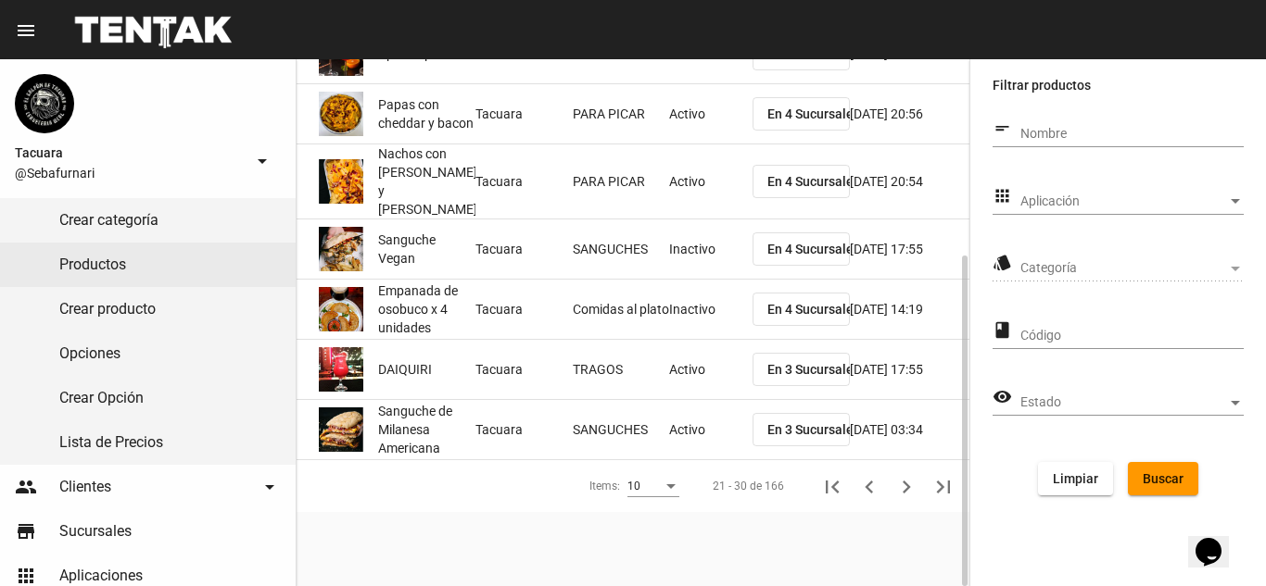
click at [901, 476] on icon "Siguiente" at bounding box center [906, 487] width 26 height 26
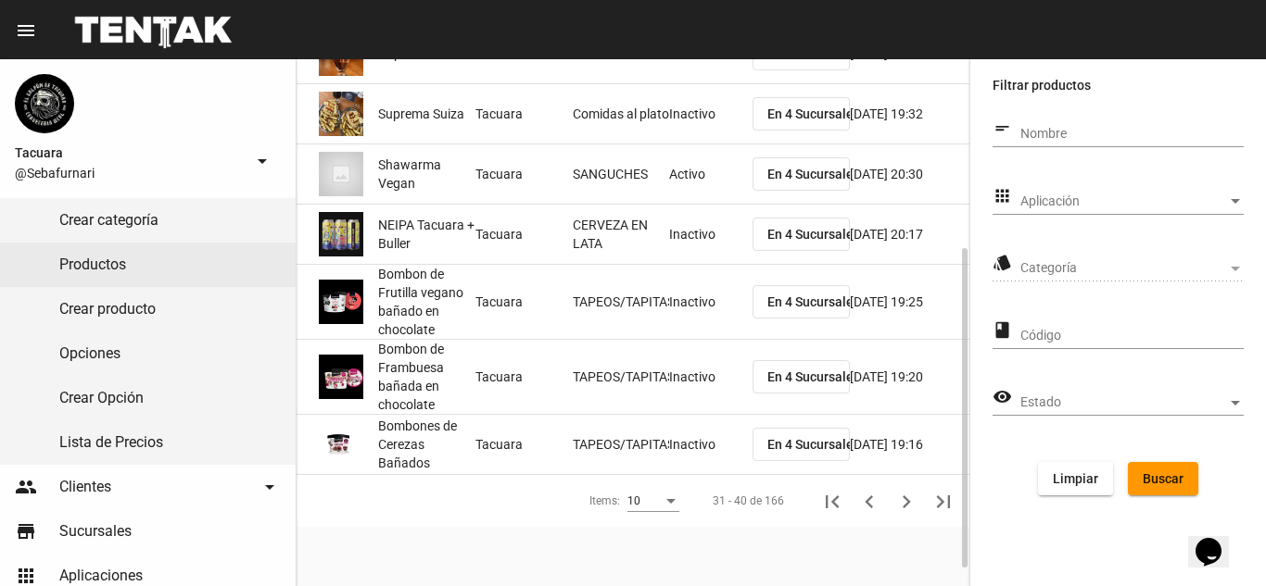
click at [901, 476] on div "Items: 10 31 - 40 de 166" at bounding box center [632, 501] width 673 height 52
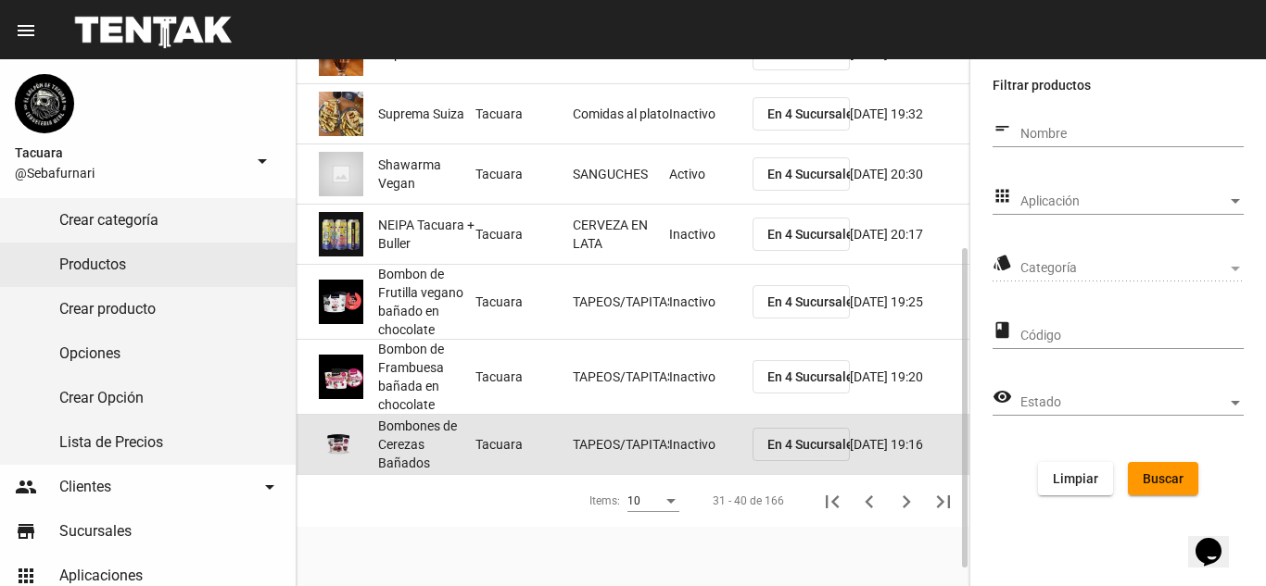
click at [906, 469] on mat-cell "[DATE] 19:16" at bounding box center [910, 444] width 120 height 59
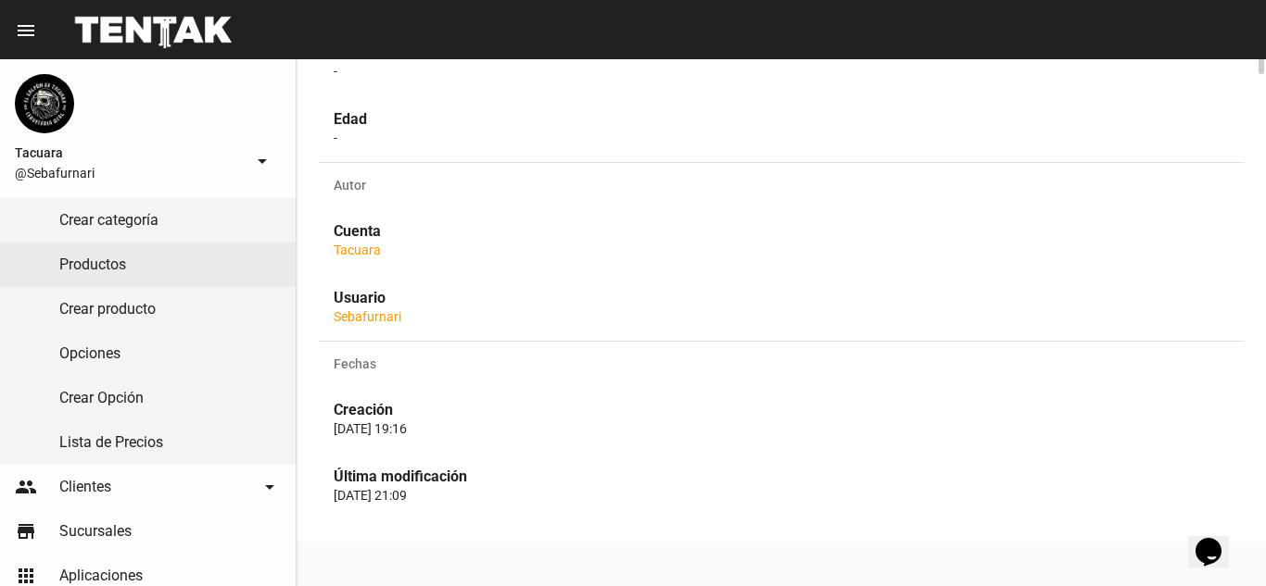
scroll to position [299, 0]
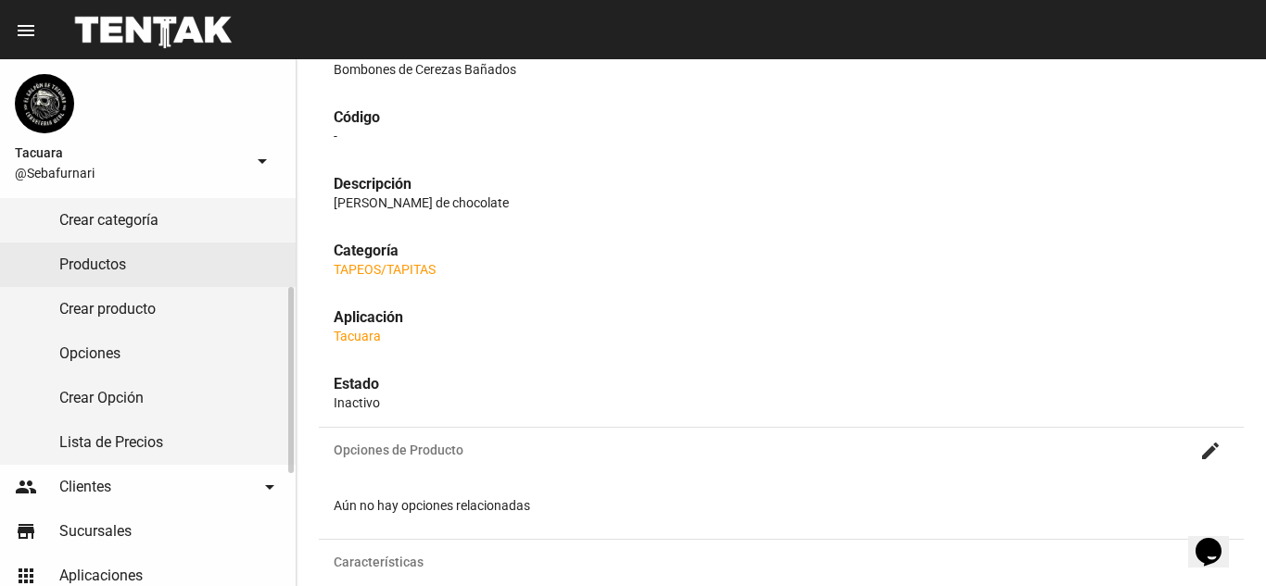
drag, startPoint x: 236, startPoint y: 264, endPoint x: 248, endPoint y: 266, distance: 12.2
click at [236, 264] on link "Productos" at bounding box center [148, 265] width 296 height 44
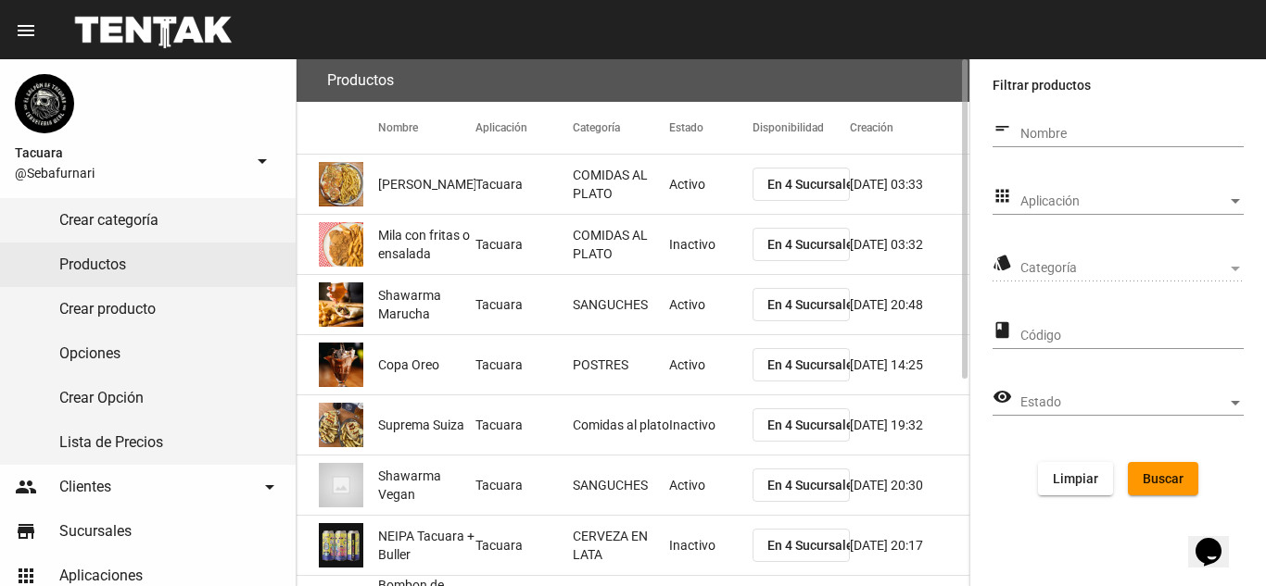
scroll to position [341, 0]
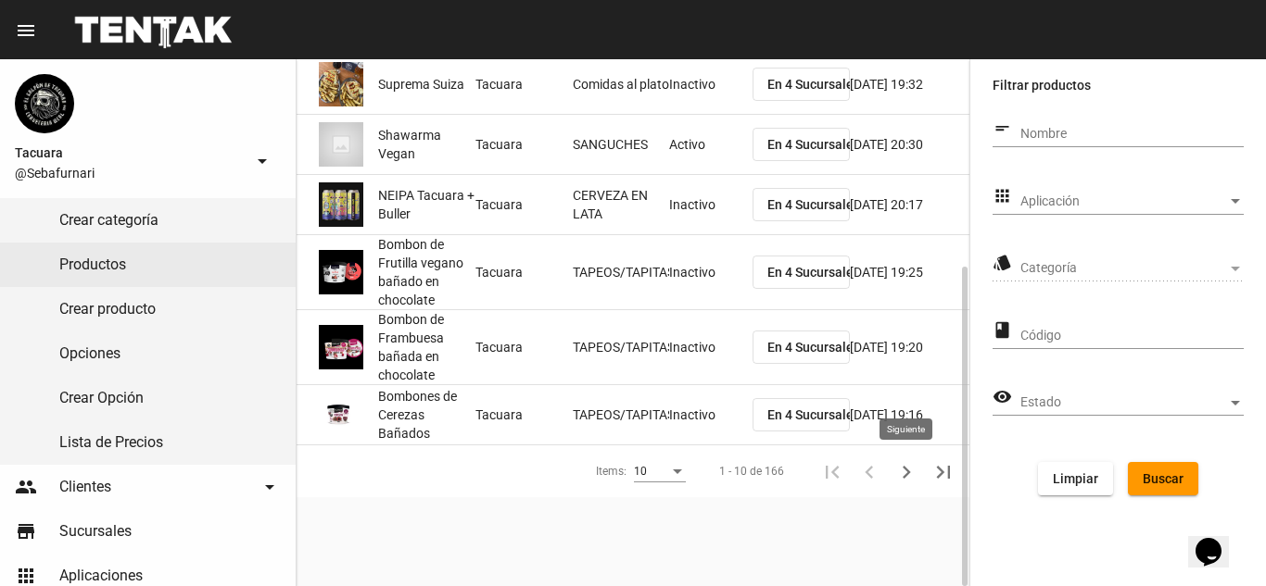
click at [915, 470] on icon "Siguiente" at bounding box center [906, 473] width 26 height 26
click at [909, 475] on icon "Siguiente" at bounding box center [906, 473] width 26 height 26
click at [900, 471] on icon "Siguiente" at bounding box center [906, 473] width 26 height 26
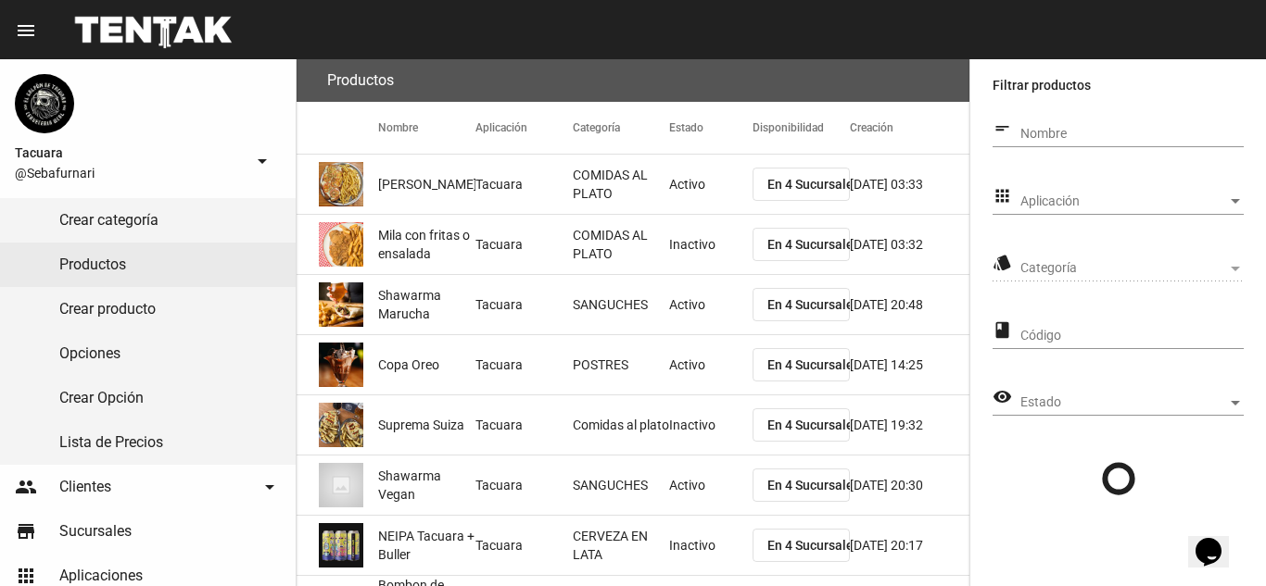
click at [1062, 129] on input "Nombre" at bounding box center [1131, 134] width 223 height 15
type input "HONEY"
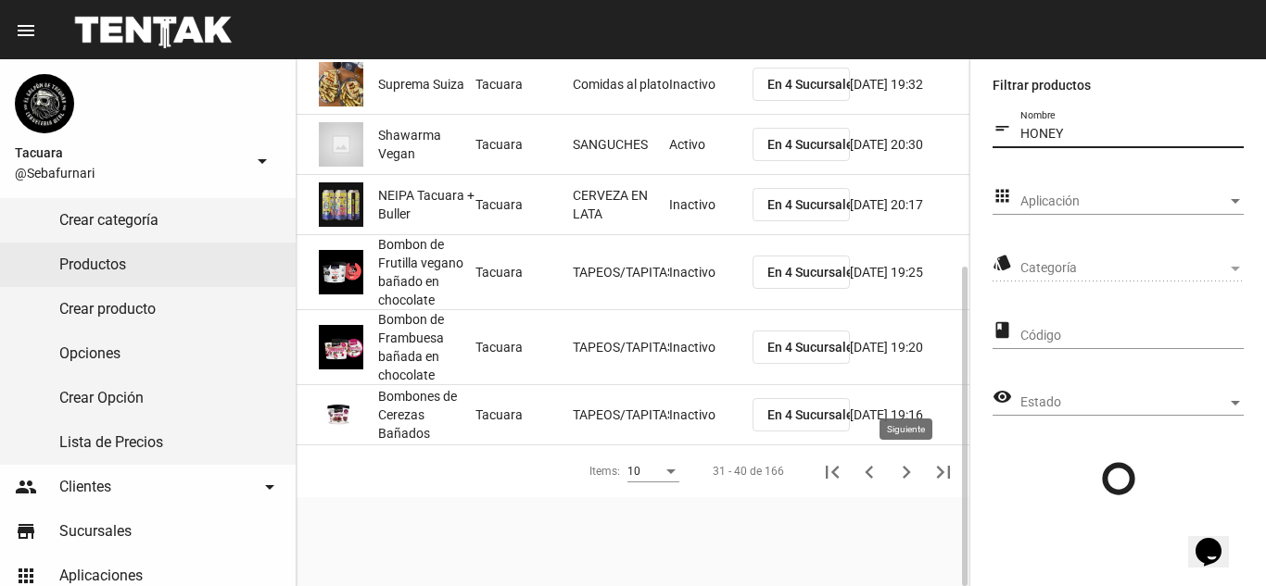
click at [900, 472] on icon "Siguiente" at bounding box center [906, 473] width 26 height 26
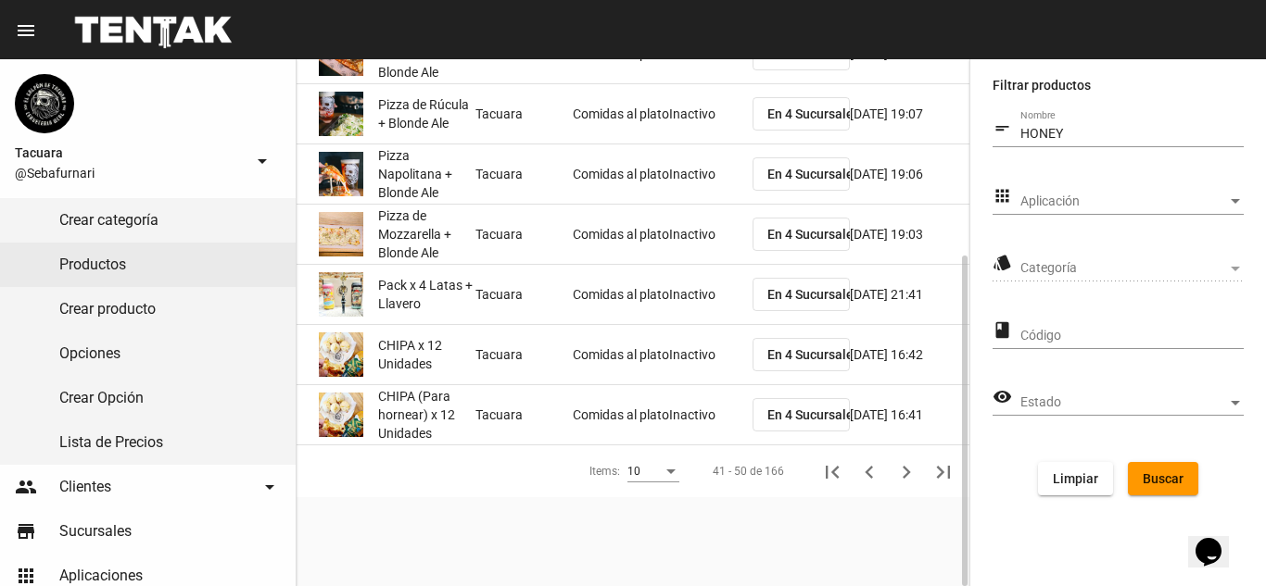
scroll to position [311, 0]
click at [909, 474] on icon "Siguiente" at bounding box center [906, 473] width 26 height 26
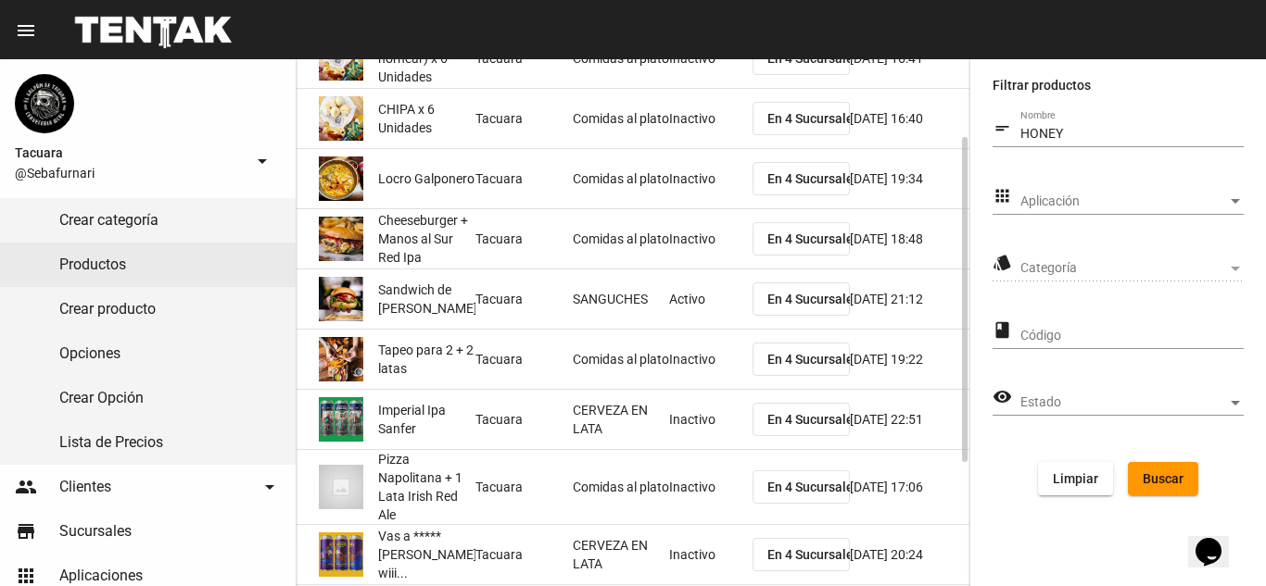
scroll to position [326, 0]
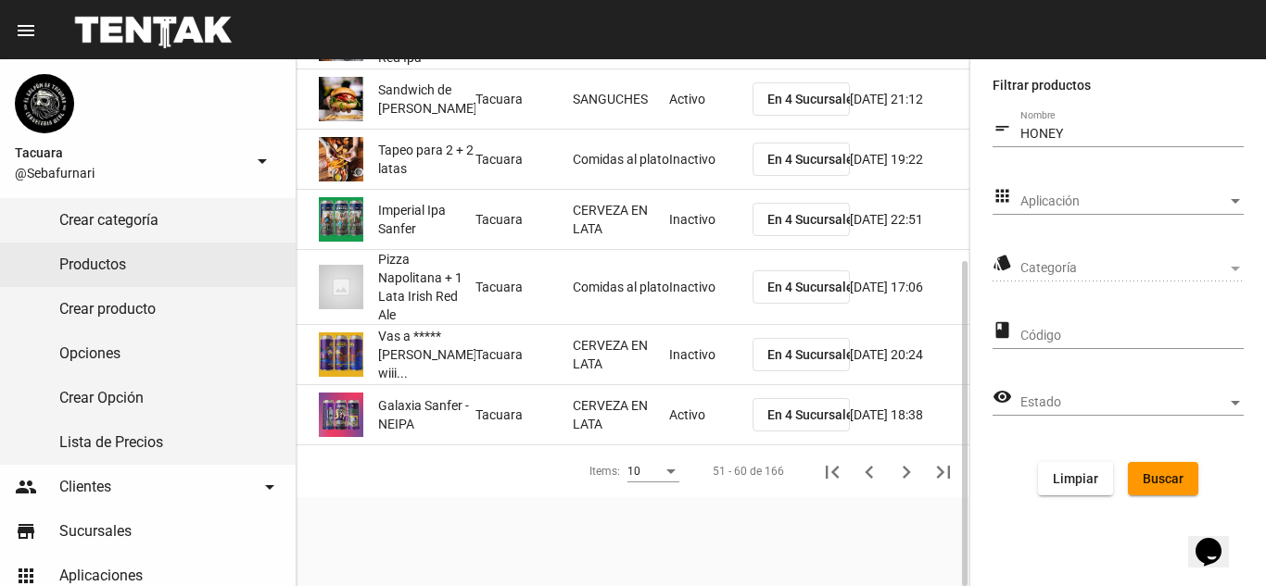
click at [1158, 480] on span "Buscar" at bounding box center [1162, 479] width 41 height 15
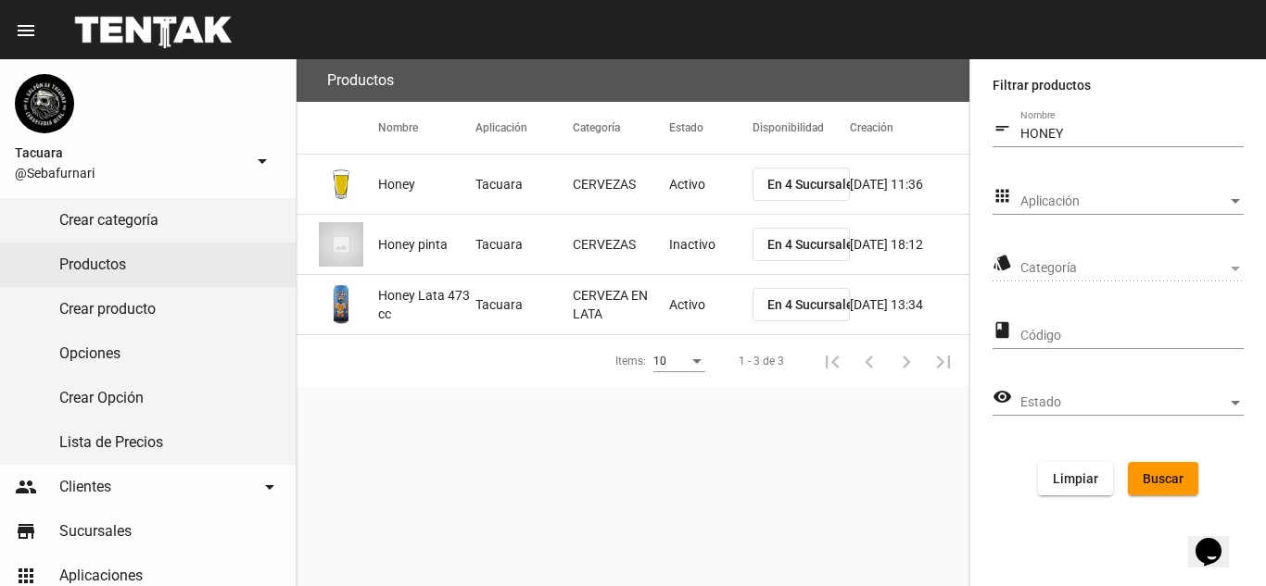
scroll to position [0, 0]
click at [475, 296] on mat-cell "Tacuara" at bounding box center [523, 304] width 97 height 59
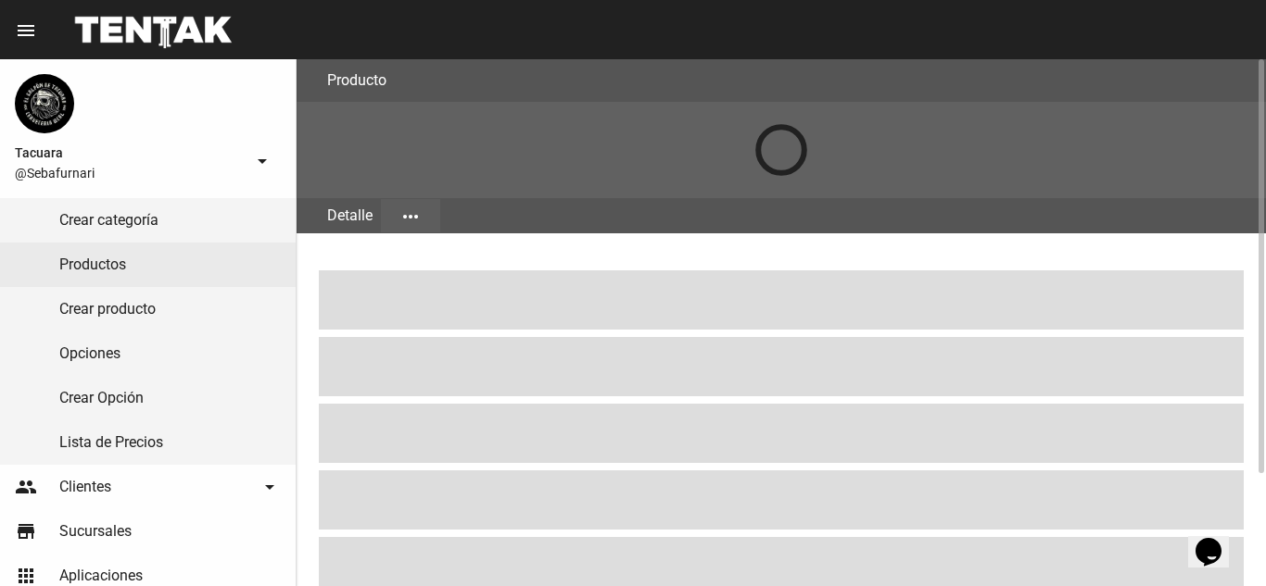
click at [391, 222] on button "more_horiz" at bounding box center [410, 215] width 59 height 33
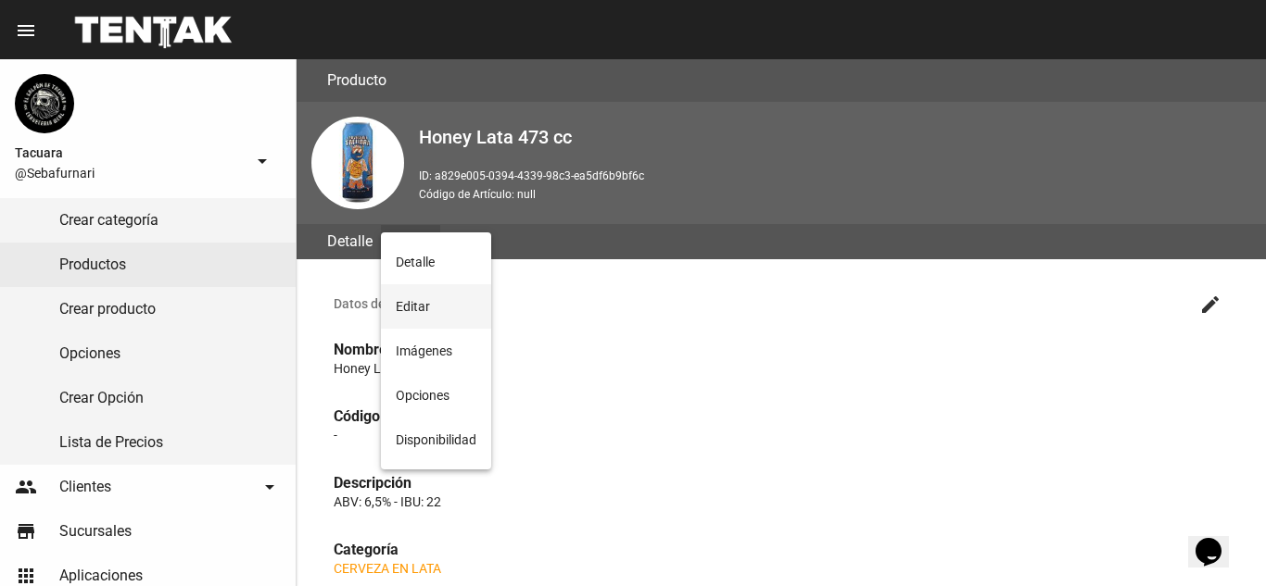
click at [420, 308] on button "Editar" at bounding box center [436, 306] width 110 height 44
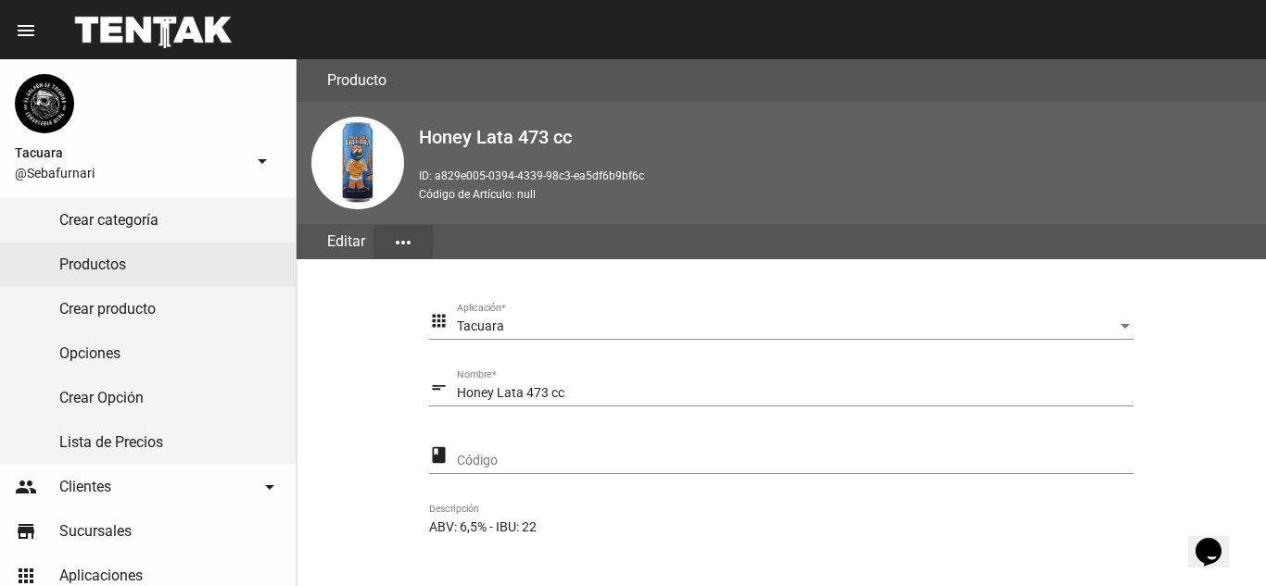
scroll to position [389, 0]
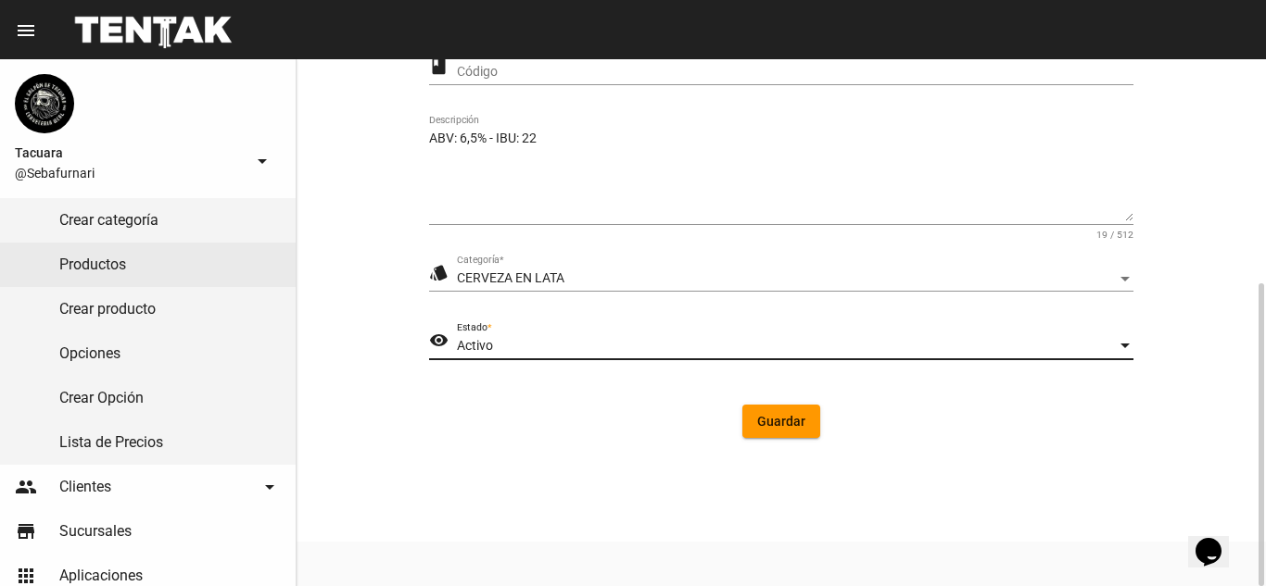
click at [617, 342] on div "Activo" at bounding box center [787, 346] width 660 height 15
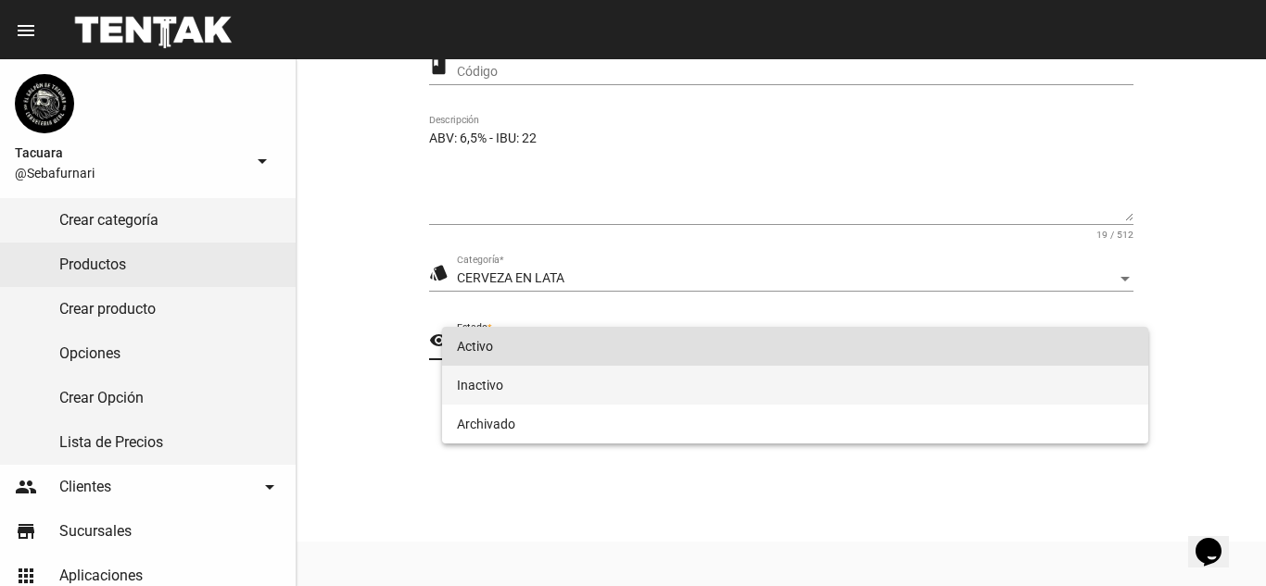
click at [558, 384] on span "Inactivo" at bounding box center [795, 385] width 676 height 39
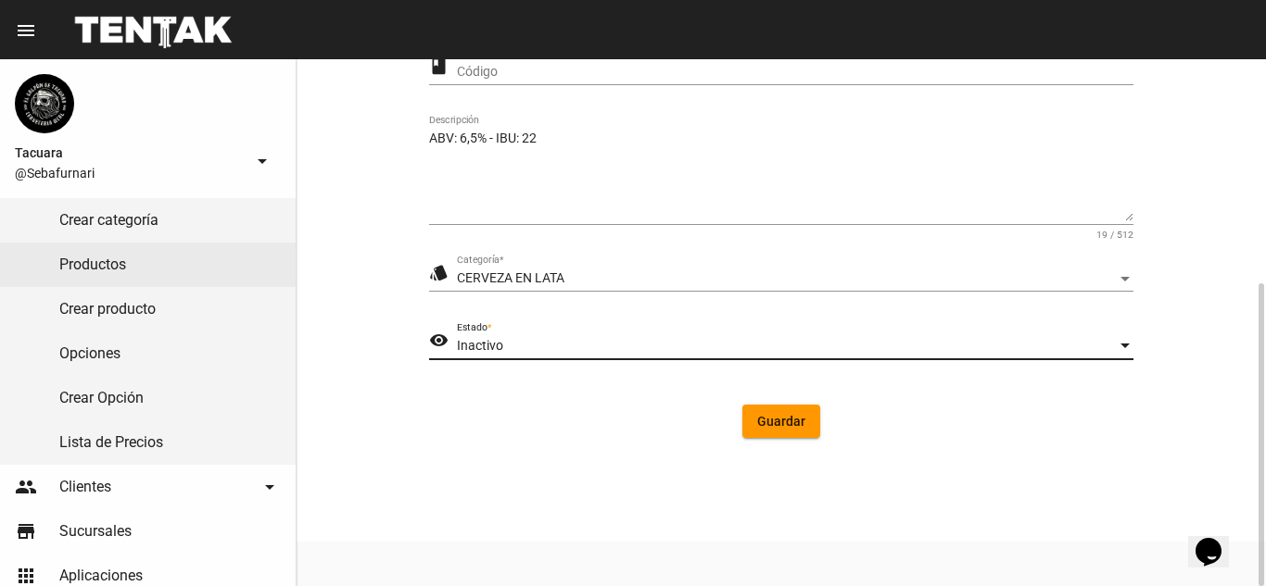
click at [764, 414] on span "Guardar" at bounding box center [781, 421] width 48 height 15
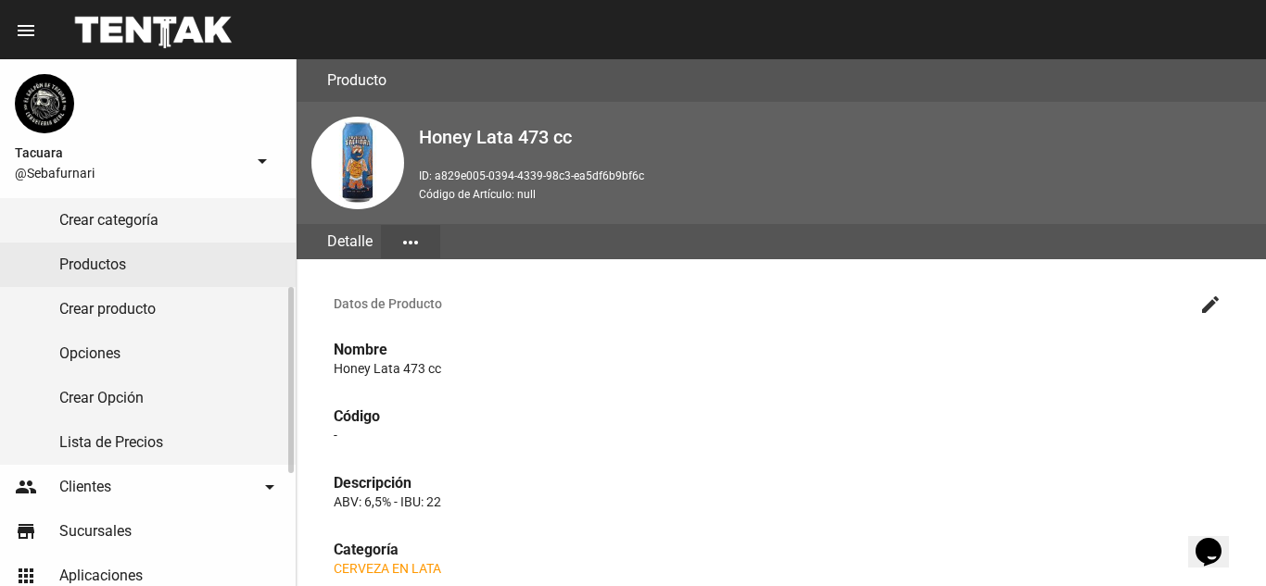
click at [183, 446] on link "Lista de Precios" at bounding box center [148, 443] width 296 height 44
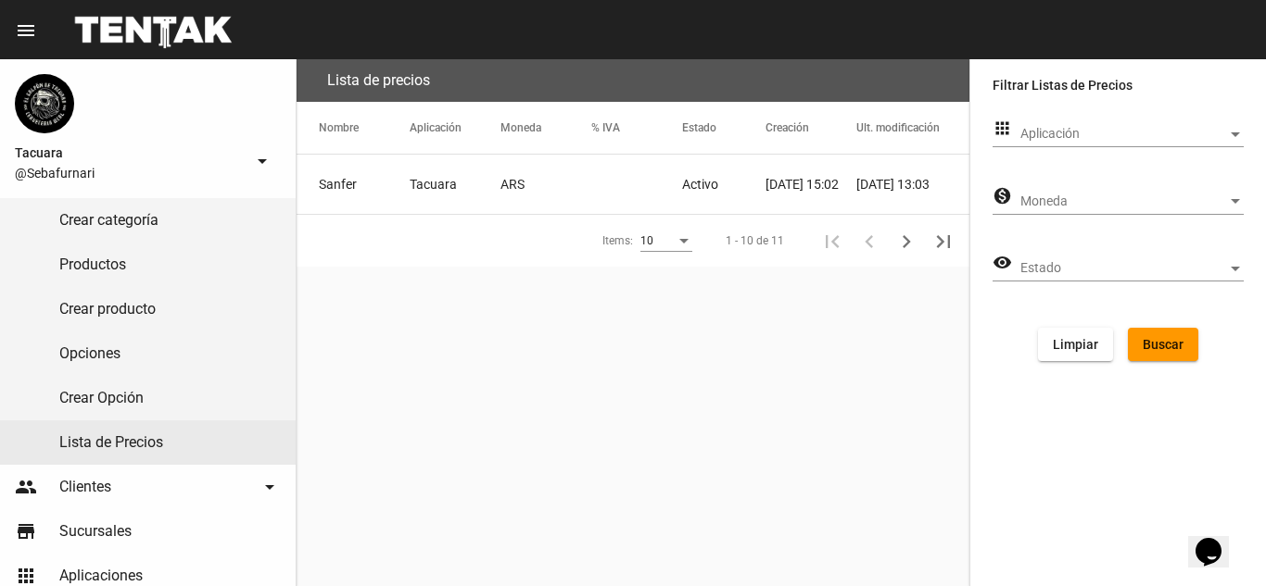
click at [517, 165] on mat-cell "ARS" at bounding box center [545, 184] width 91 height 59
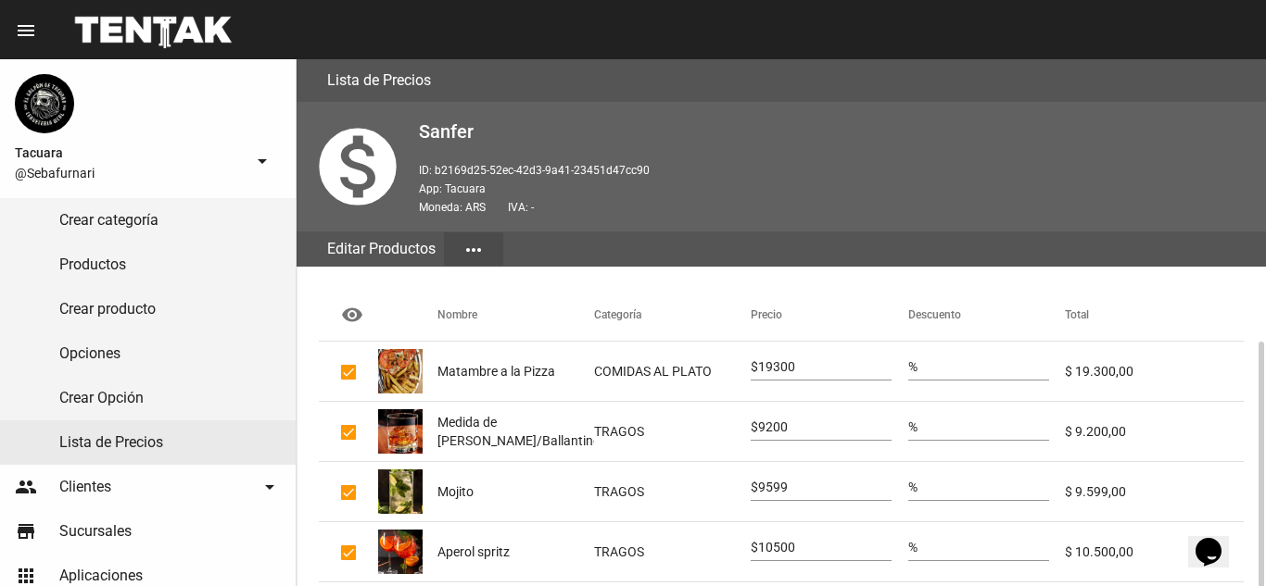
scroll to position [476, 0]
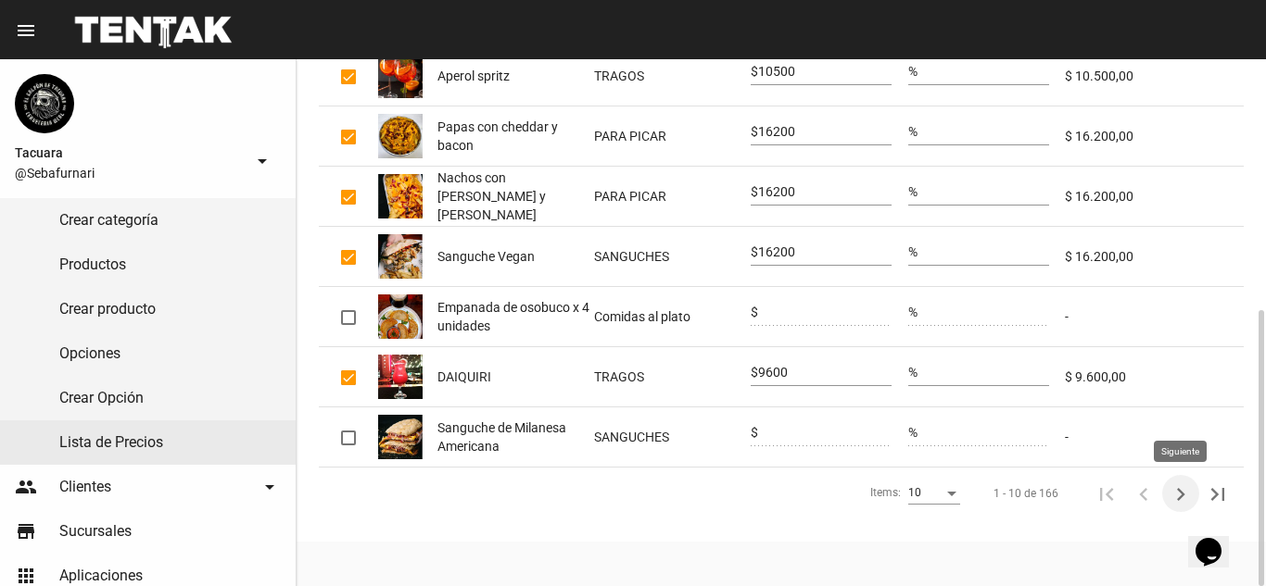
click at [1185, 495] on icon "Siguiente" at bounding box center [1180, 495] width 26 height 26
click at [1178, 495] on icon "Siguiente" at bounding box center [1180, 495] width 26 height 26
click at [914, 497] on span "10" at bounding box center [907, 492] width 13 height 13
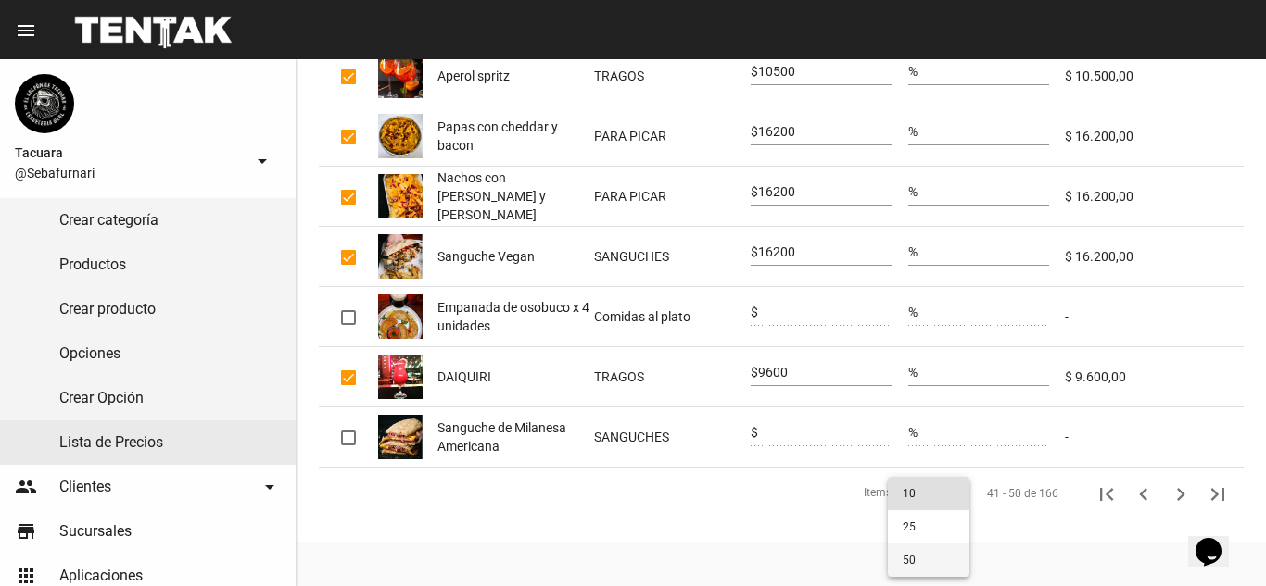
click at [914, 562] on span "50" at bounding box center [928, 560] width 52 height 33
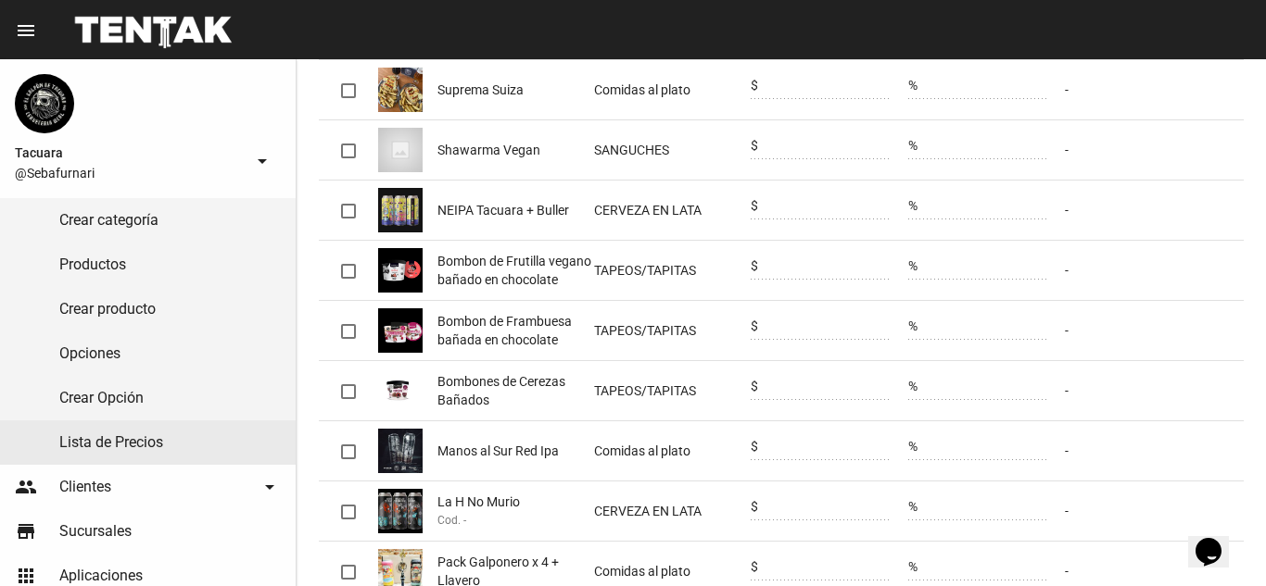
scroll to position [2885, 0]
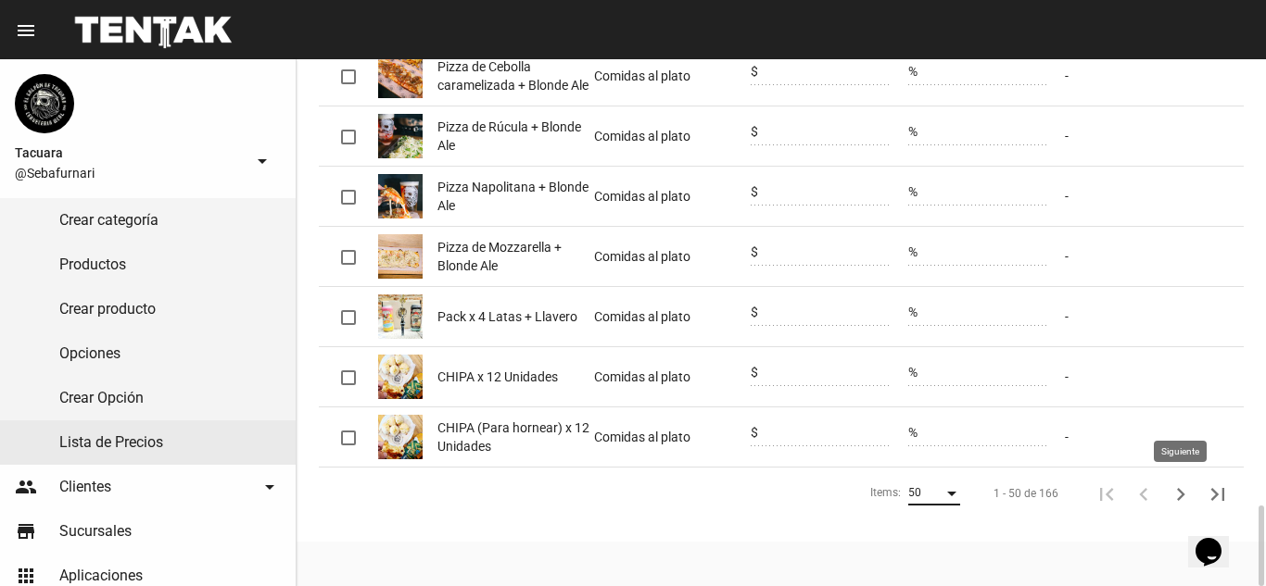
click at [1173, 492] on icon "Siguiente" at bounding box center [1180, 495] width 26 height 26
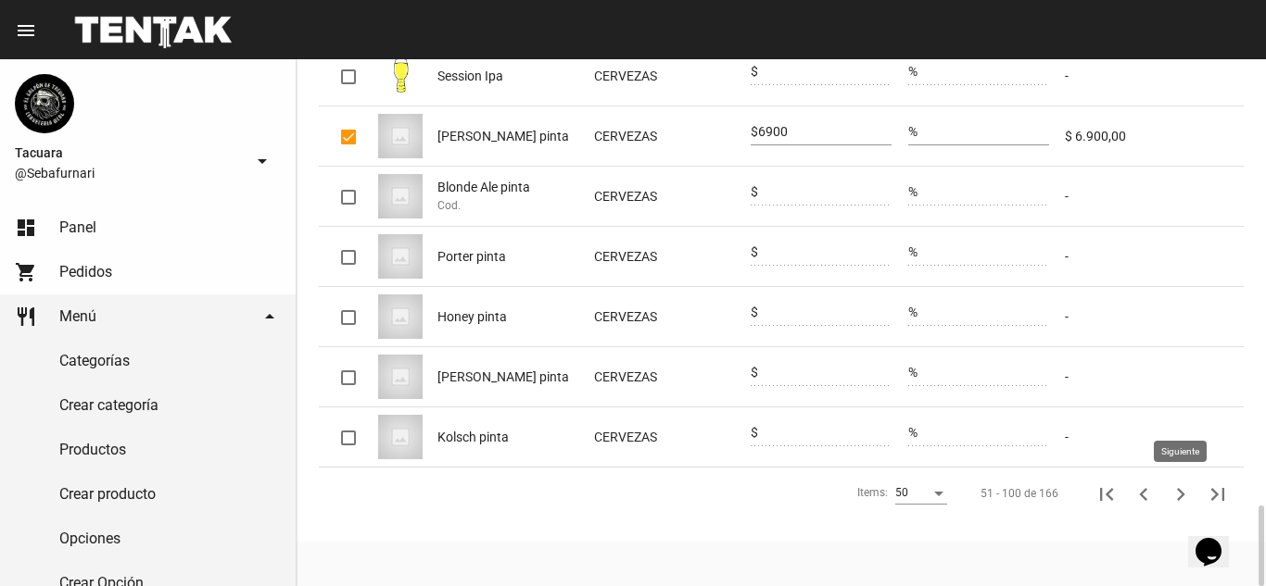
click at [1188, 496] on icon "Siguiente" at bounding box center [1180, 495] width 26 height 26
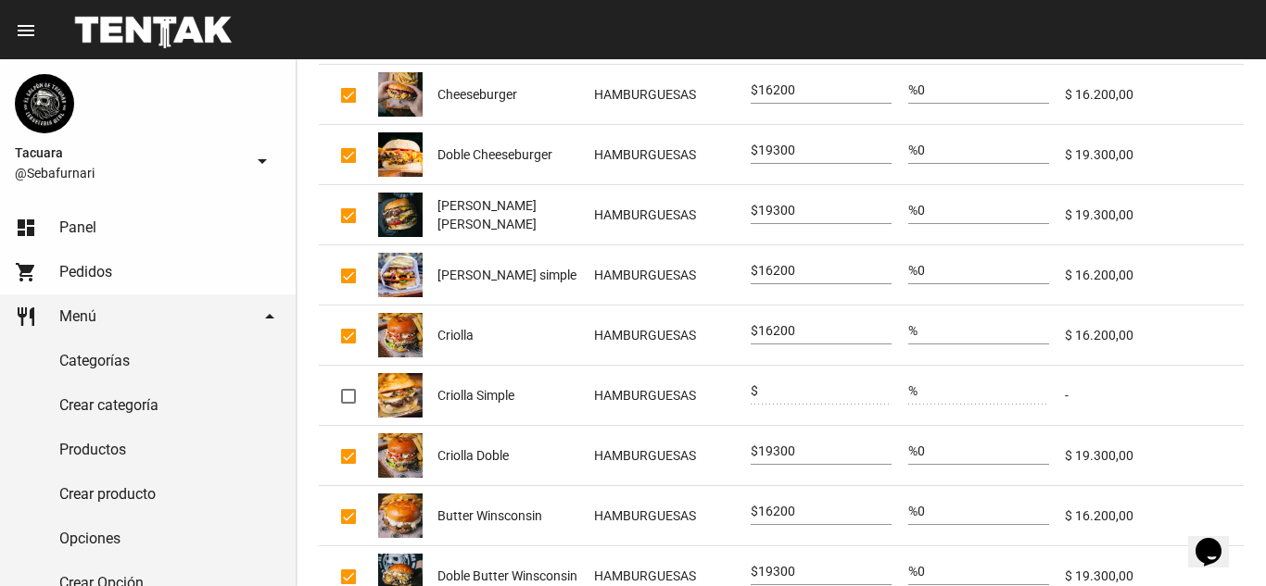
scroll to position [1773, 0]
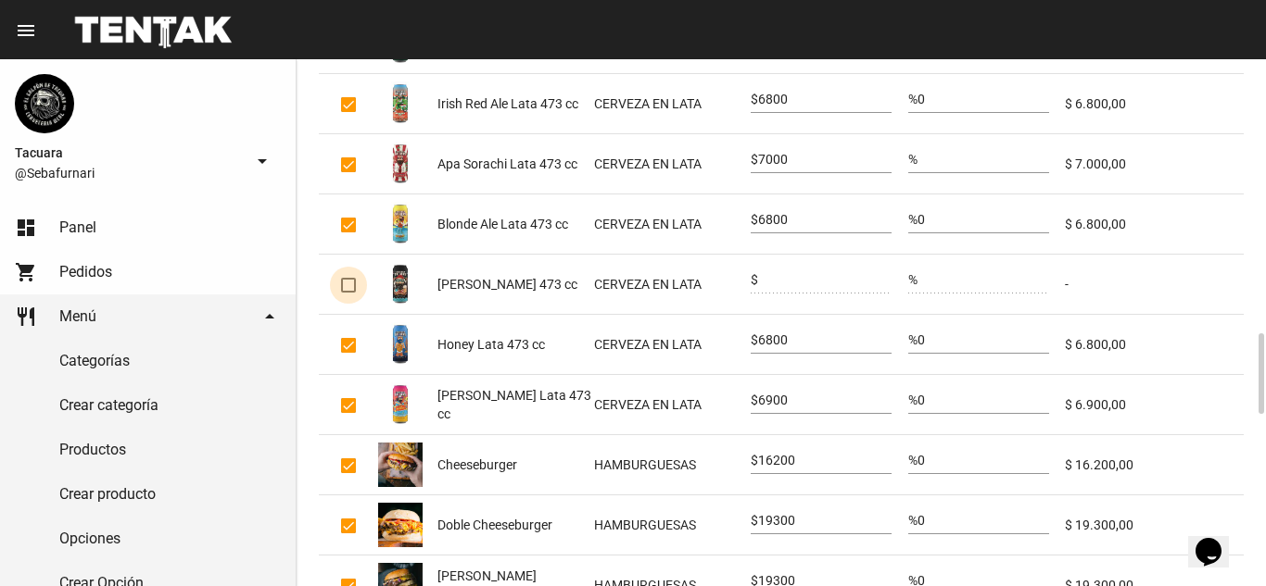
drag, startPoint x: 346, startPoint y: 285, endPoint x: 447, endPoint y: 327, distance: 109.3
click at [346, 284] on div at bounding box center [348, 285] width 15 height 15
click at [347, 293] on input "checkbox" at bounding box center [347, 293] width 1 height 1
checkbox input "true"
click at [782, 275] on input "0" at bounding box center [824, 280] width 133 height 15
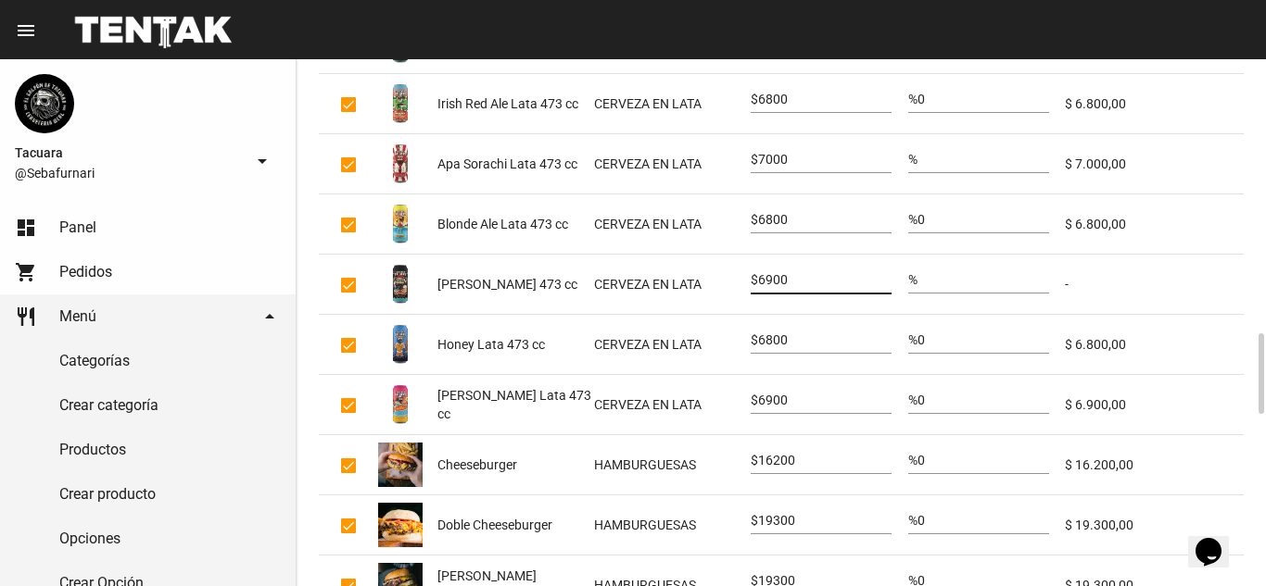
type input "6900"
